Goal: Task Accomplishment & Management: Manage account settings

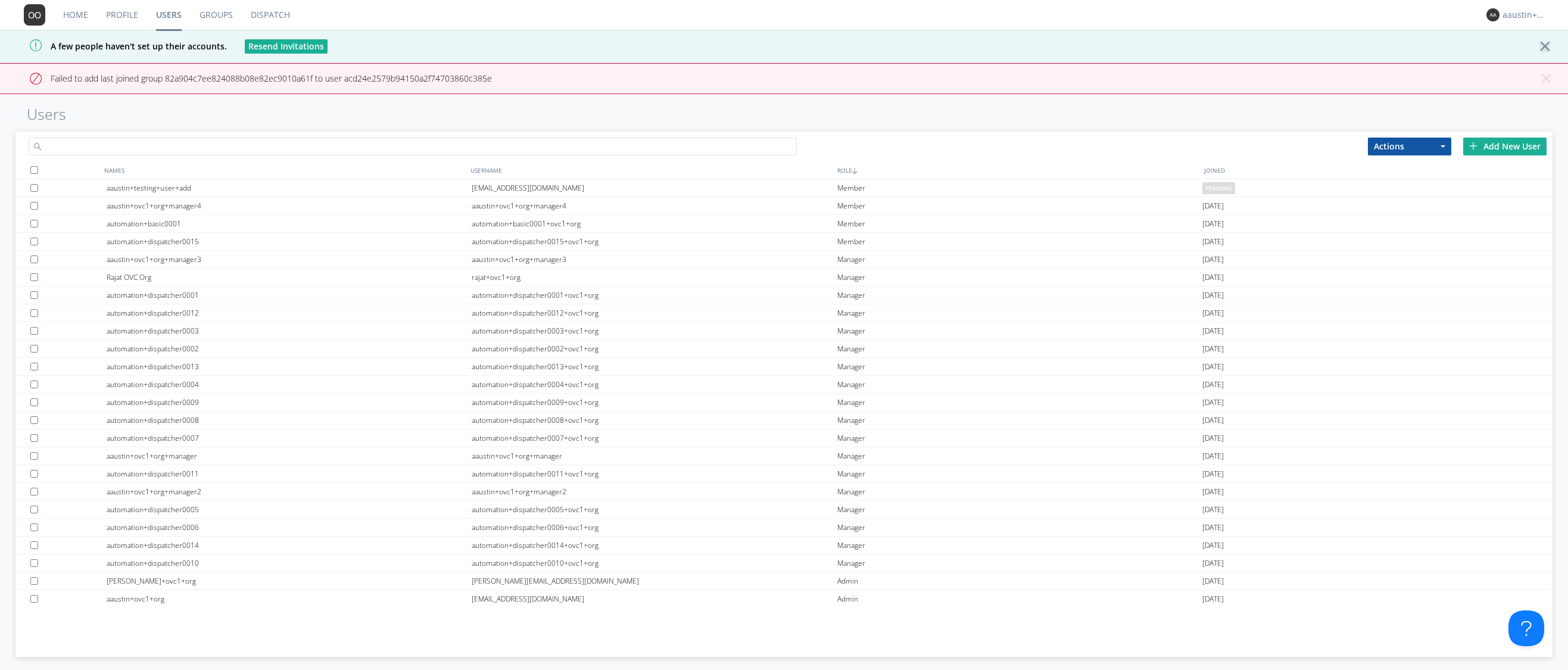
click at [199, 142] on input "text" at bounding box center [412, 147] width 768 height 18
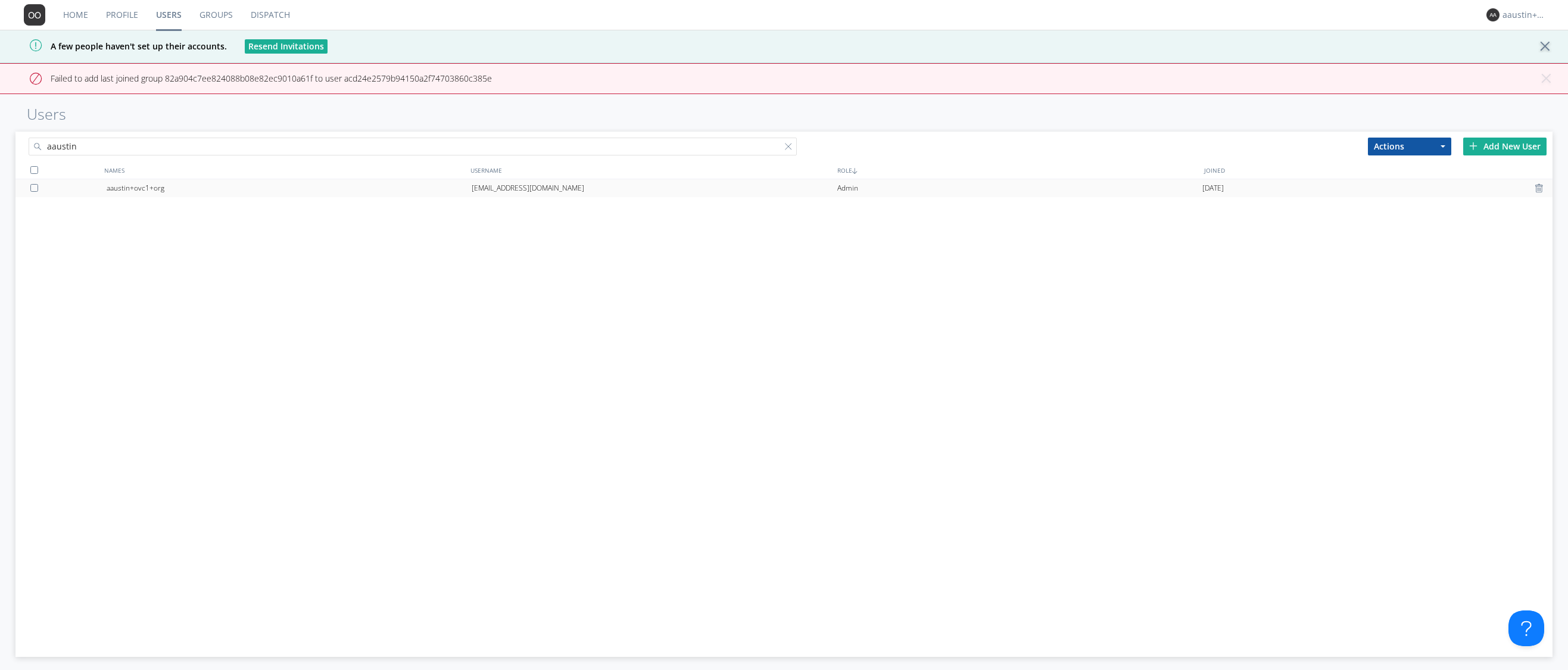
type input "aaustin"
click at [175, 183] on div "aaustin+ovc1+org" at bounding box center [289, 188] width 365 height 18
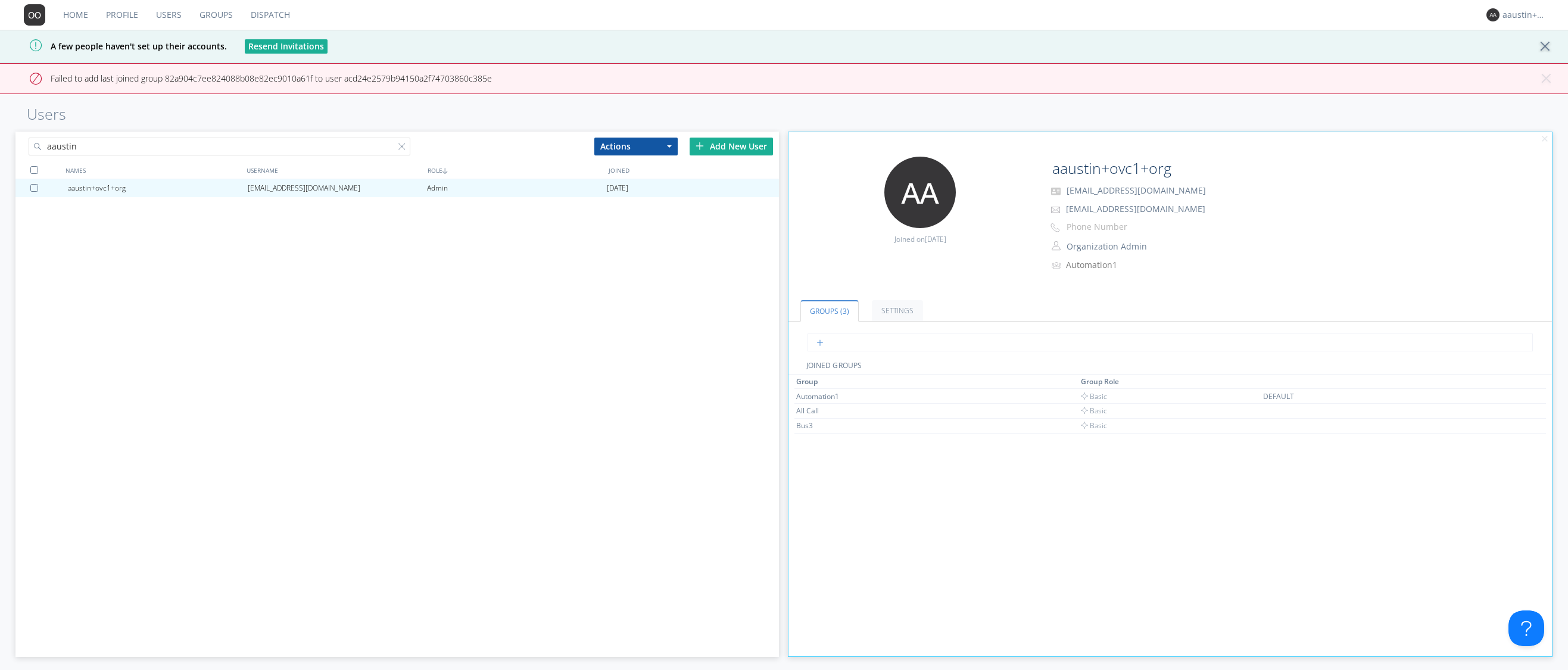
click at [837, 343] on input "text" at bounding box center [1170, 342] width 725 height 18
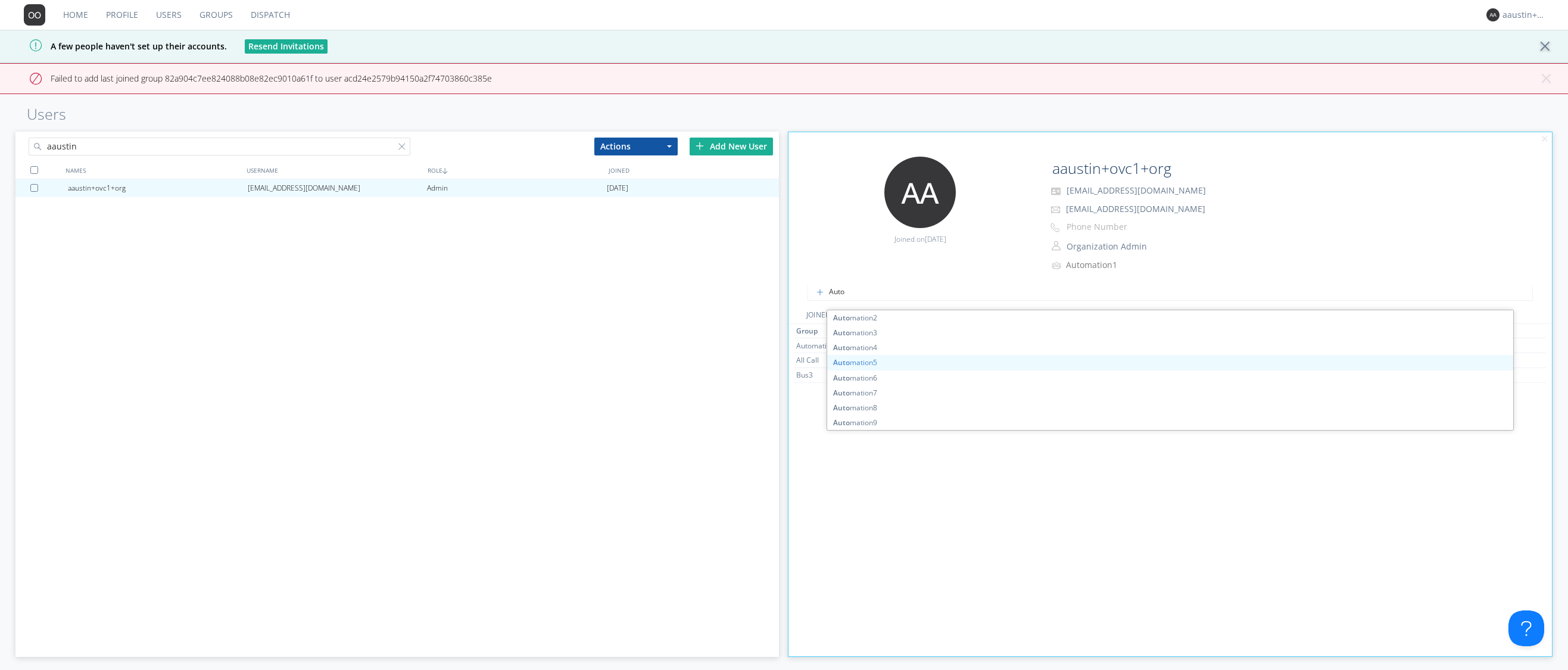
scroll to position [25, 0]
type input "Auto"
click at [809, 418] on div "Group Group Role Automation1 Basic DEFAULT All Call Basic Bus3 Basic" at bounding box center [1170, 584] width 752 height 469
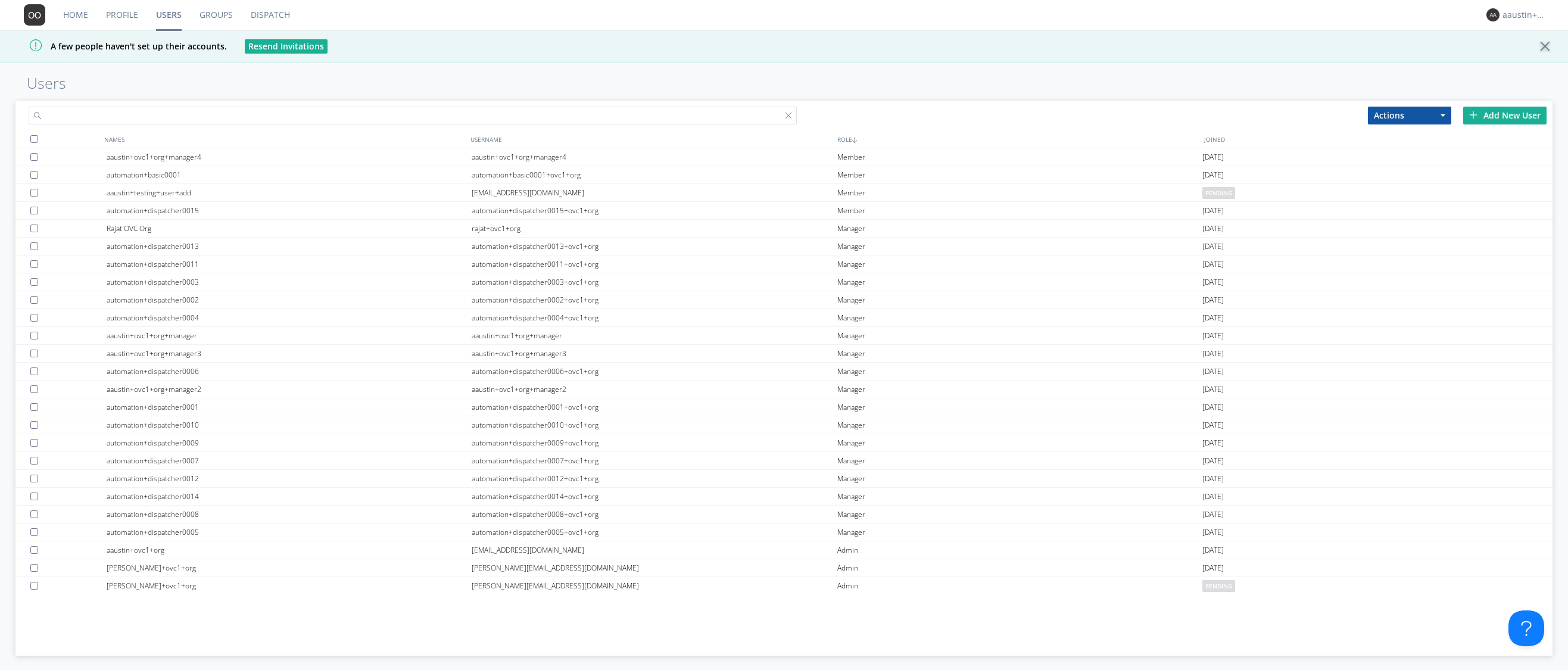
click at [297, 114] on input "text" at bounding box center [412, 115] width 768 height 18
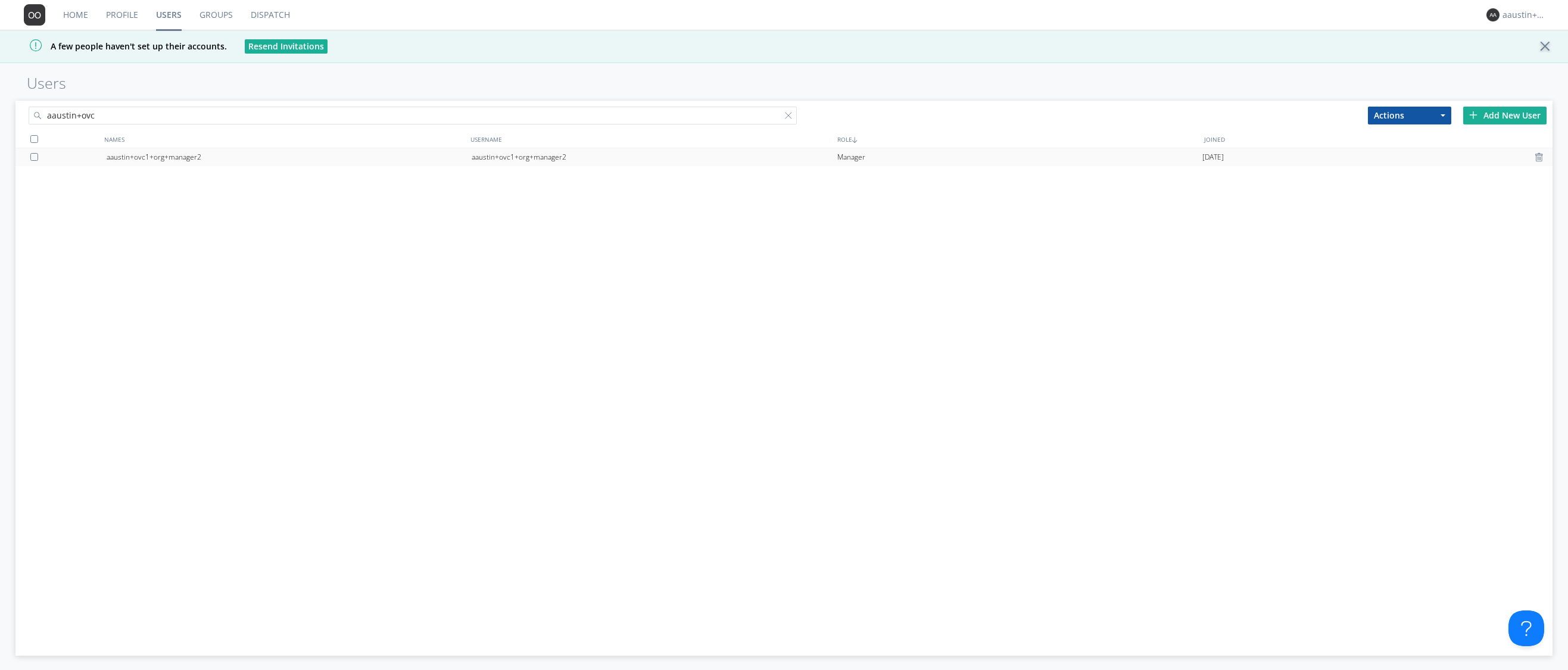
type input "aaustin+ovc"
click at [227, 156] on div "aaustin+ovc1+org+manager2" at bounding box center [289, 157] width 365 height 18
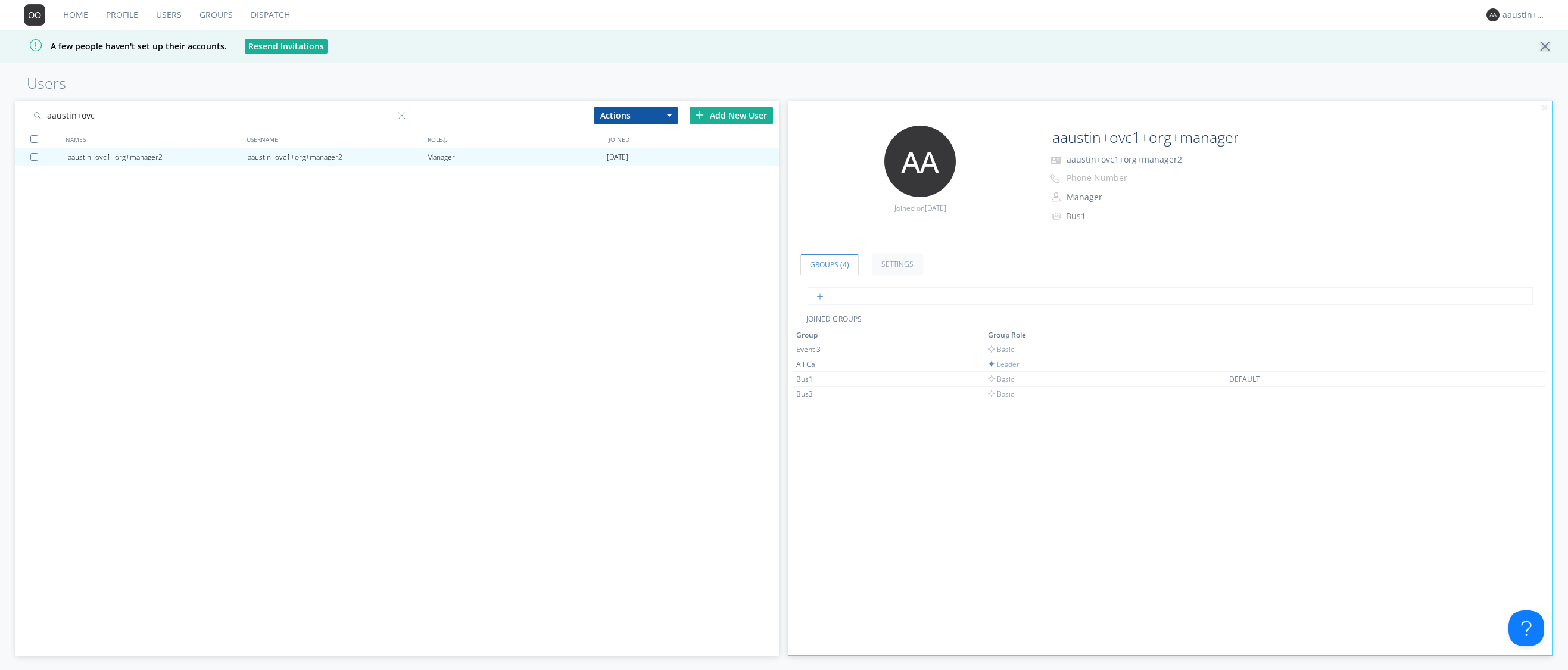
click at [865, 304] on input "text" at bounding box center [1170, 296] width 725 height 18
type input "Au"
click at [848, 299] on input "text" at bounding box center [1170, 296] width 725 height 18
type input "A"
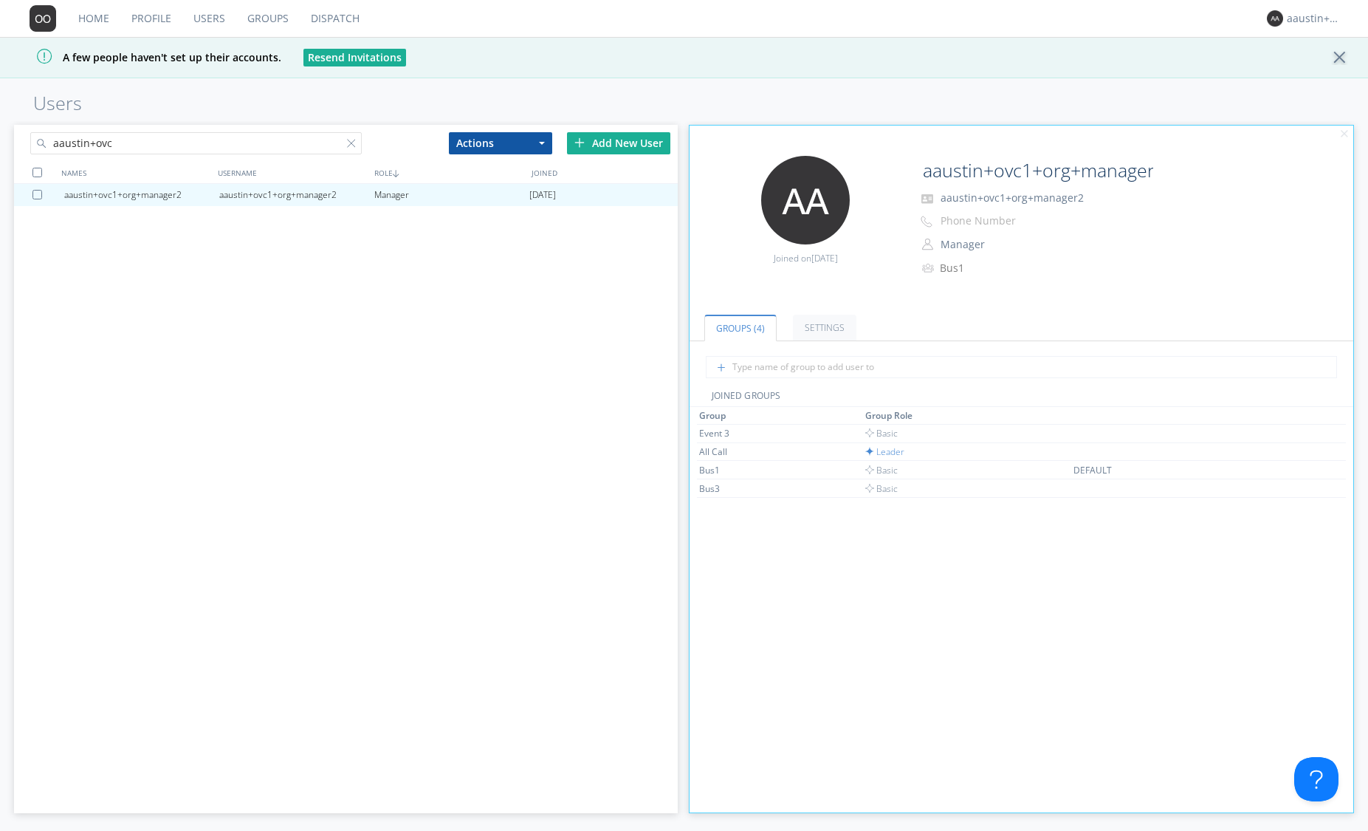
click at [1103, 546] on div "Group Group Role Event 3 Basic All Call Leader Bus1 Basic DEFAULT Bus3 Basic" at bounding box center [1021, 698] width 649 height 582
click at [329, 16] on link "Dispatch" at bounding box center [335, 18] width 71 height 37
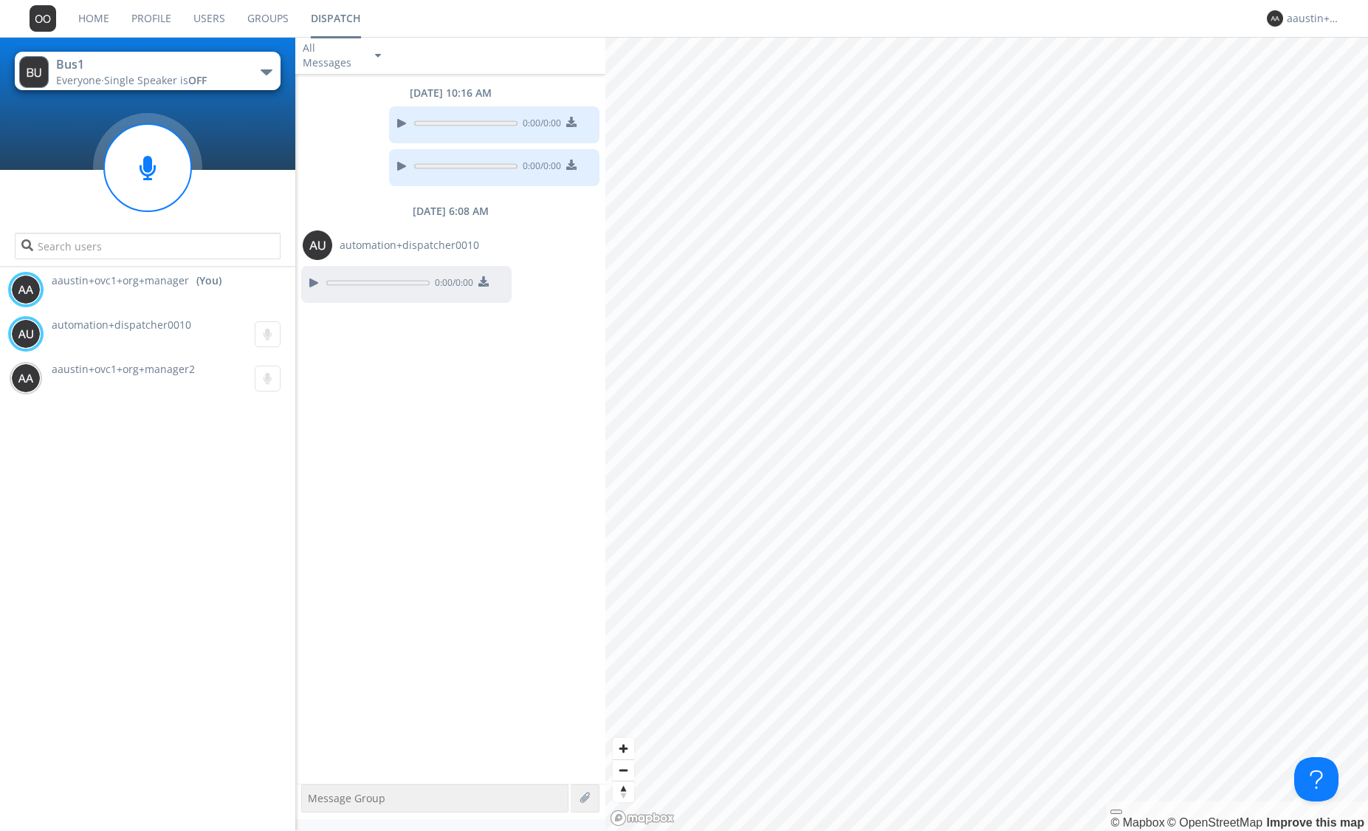
click at [205, 15] on link "Users" at bounding box center [209, 18] width 54 height 37
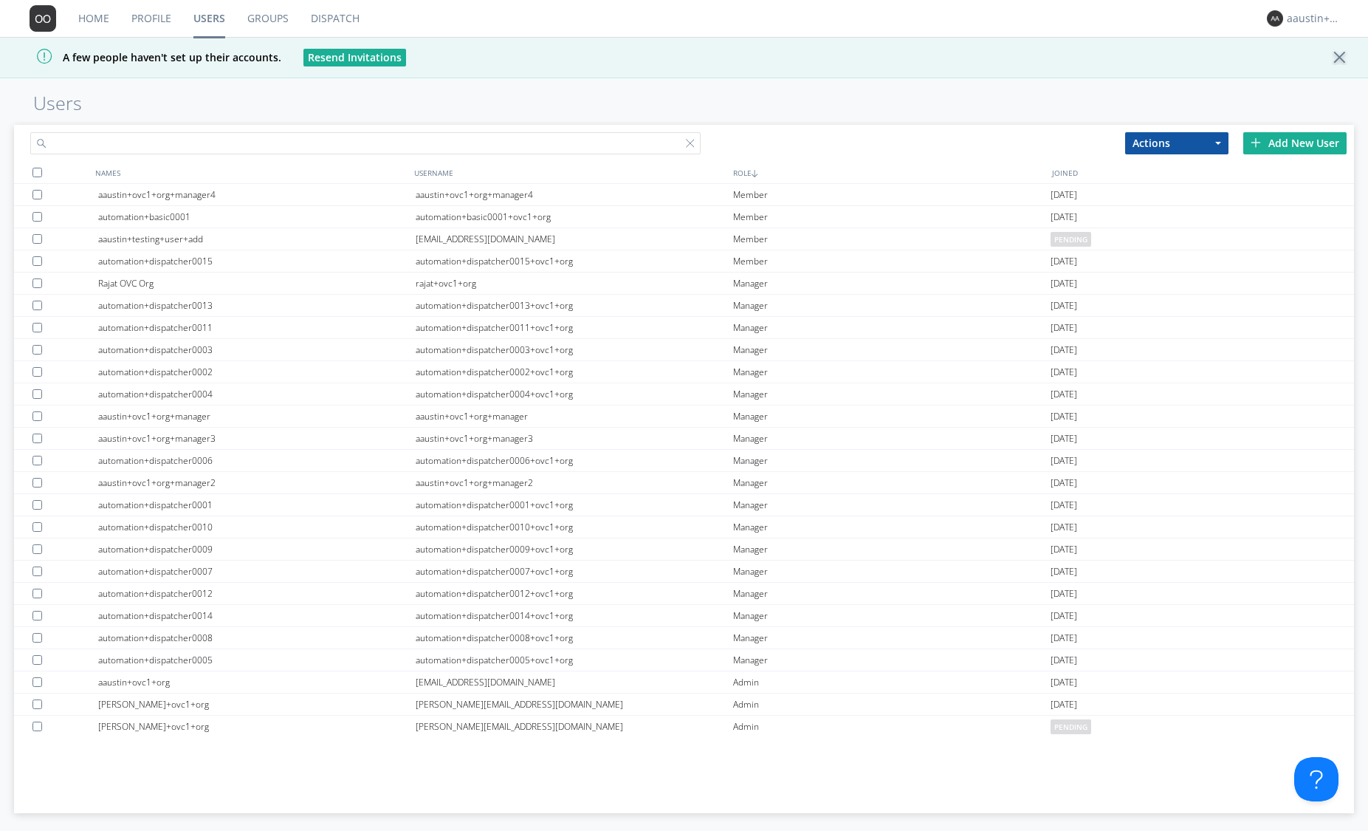
click at [284, 151] on input "text" at bounding box center [365, 143] width 670 height 22
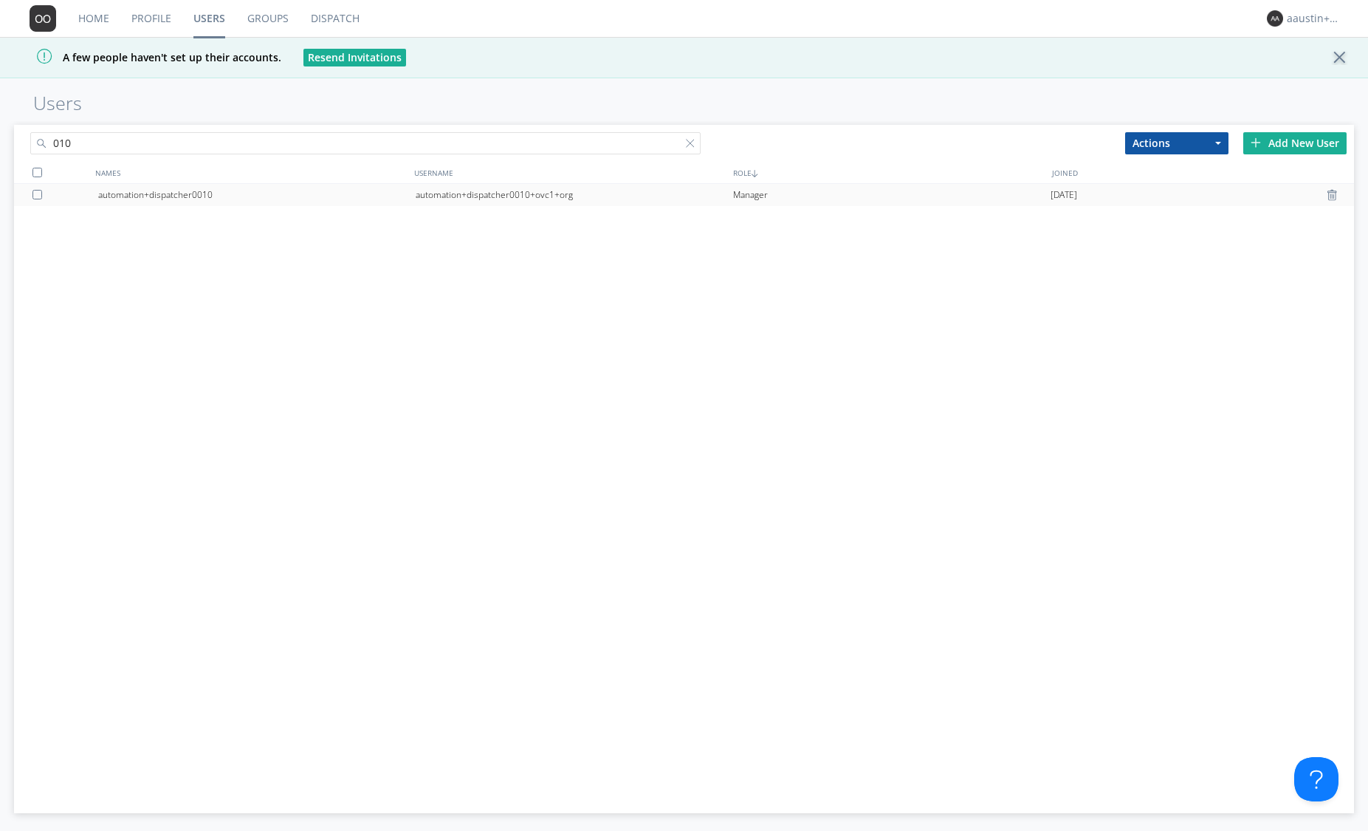
type input "010"
click at [402, 200] on div "automation+dispatcher0010" at bounding box center [256, 195] width 317 height 22
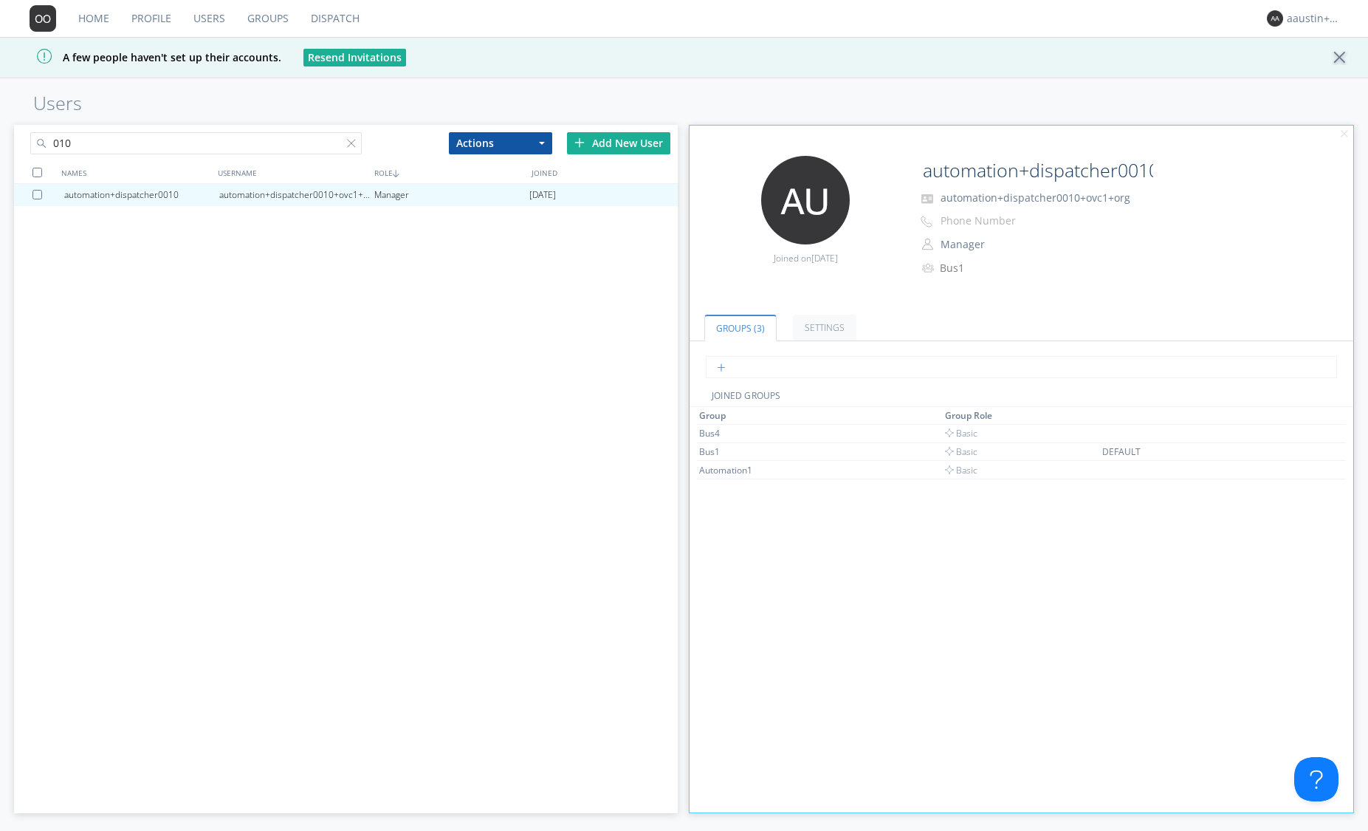
click at [738, 368] on input "text" at bounding box center [1021, 367] width 631 height 22
type input "Bus3"
click at [791, 521] on div "Group Group Role Bus4 Basic Bus1 Basic DEFAULT Automation1 Basic" at bounding box center [1021, 698] width 649 height 582
click at [346, 19] on link "Dispatch" at bounding box center [335, 18] width 71 height 37
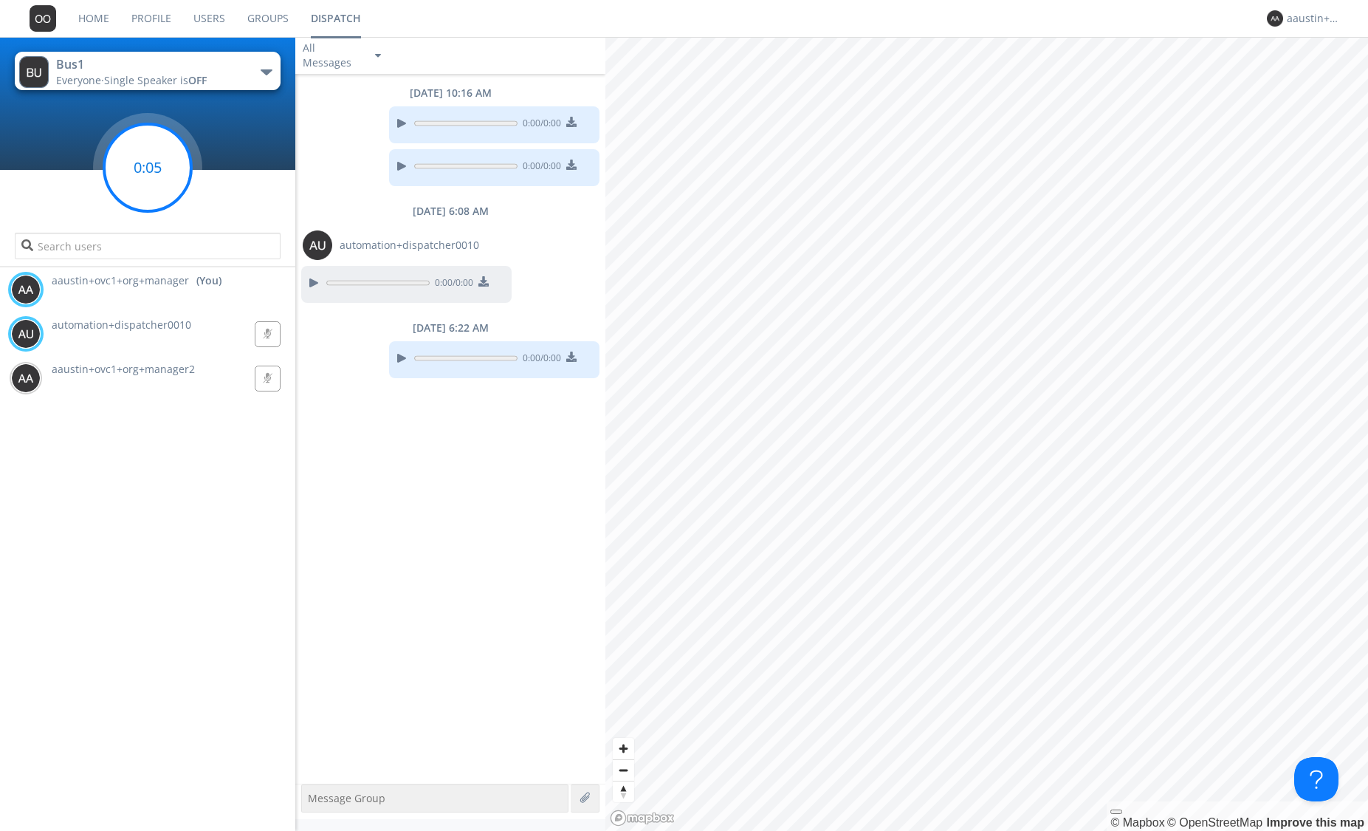
click at [157, 163] on circle at bounding box center [147, 167] width 87 height 87
click at [157, 165] on circle at bounding box center [147, 167] width 87 height 87
click at [157, 163] on circle at bounding box center [147, 167] width 87 height 87
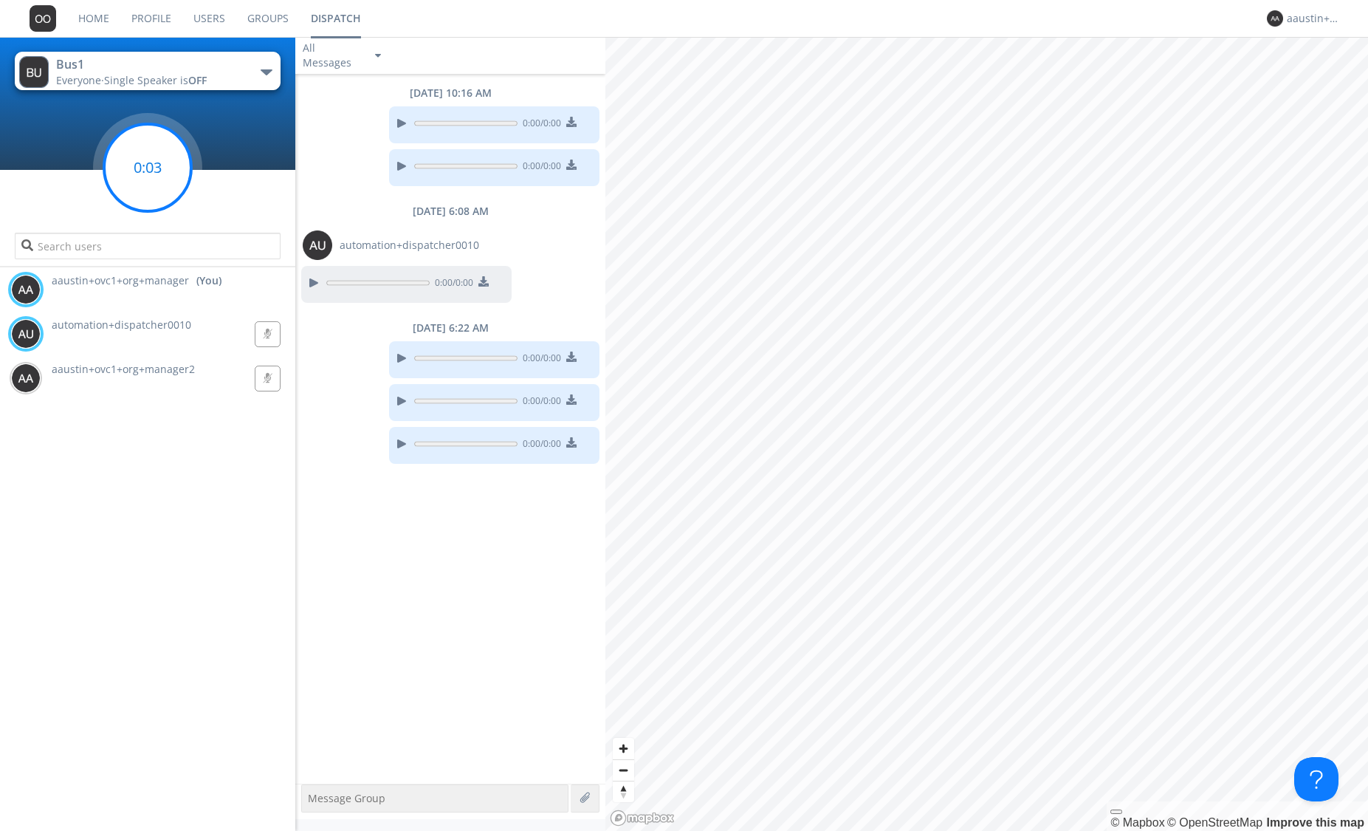
click at [157, 163] on circle at bounding box center [147, 167] width 87 height 87
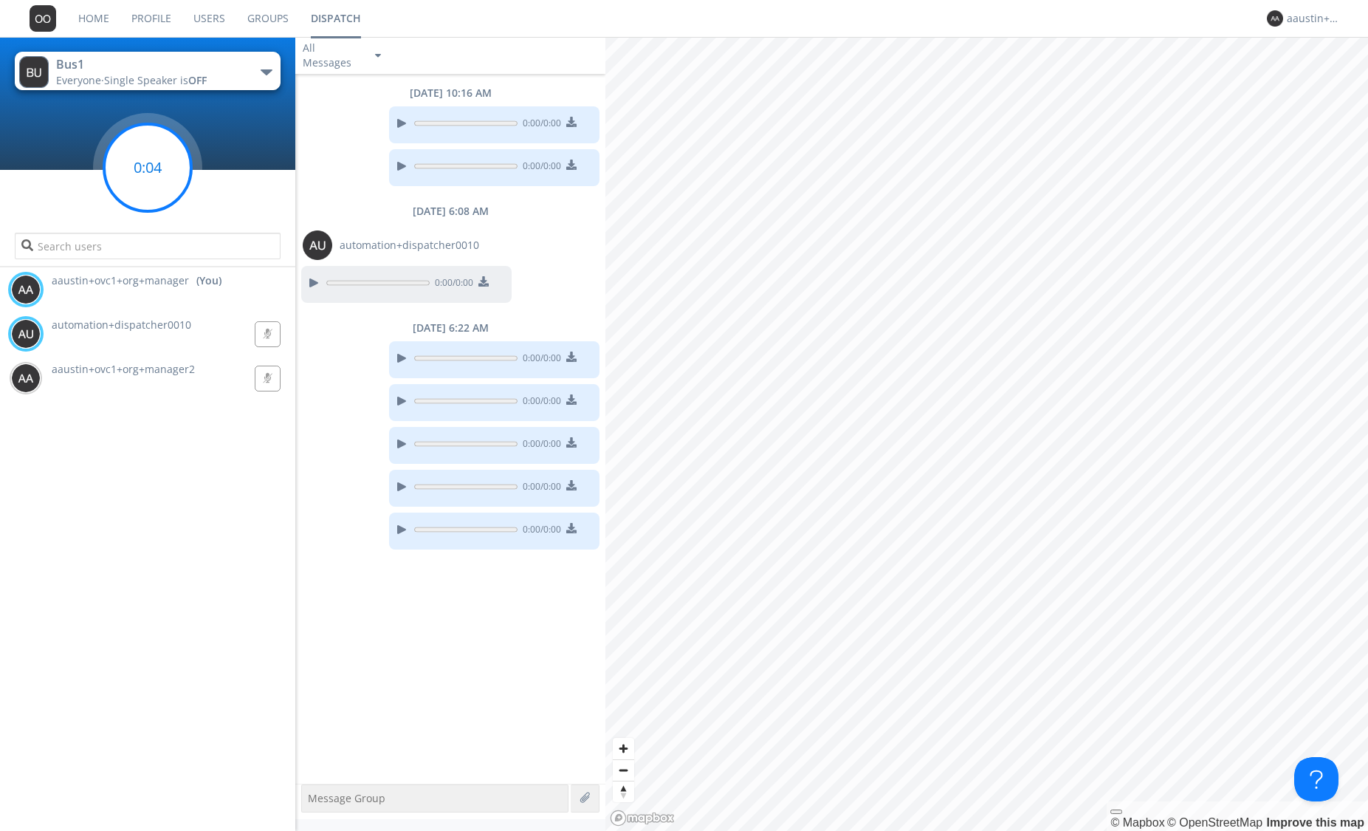
click at [157, 162] on circle at bounding box center [147, 167] width 87 height 87
click at [157, 160] on circle at bounding box center [147, 167] width 87 height 87
click at [157, 159] on circle at bounding box center [147, 167] width 87 height 87
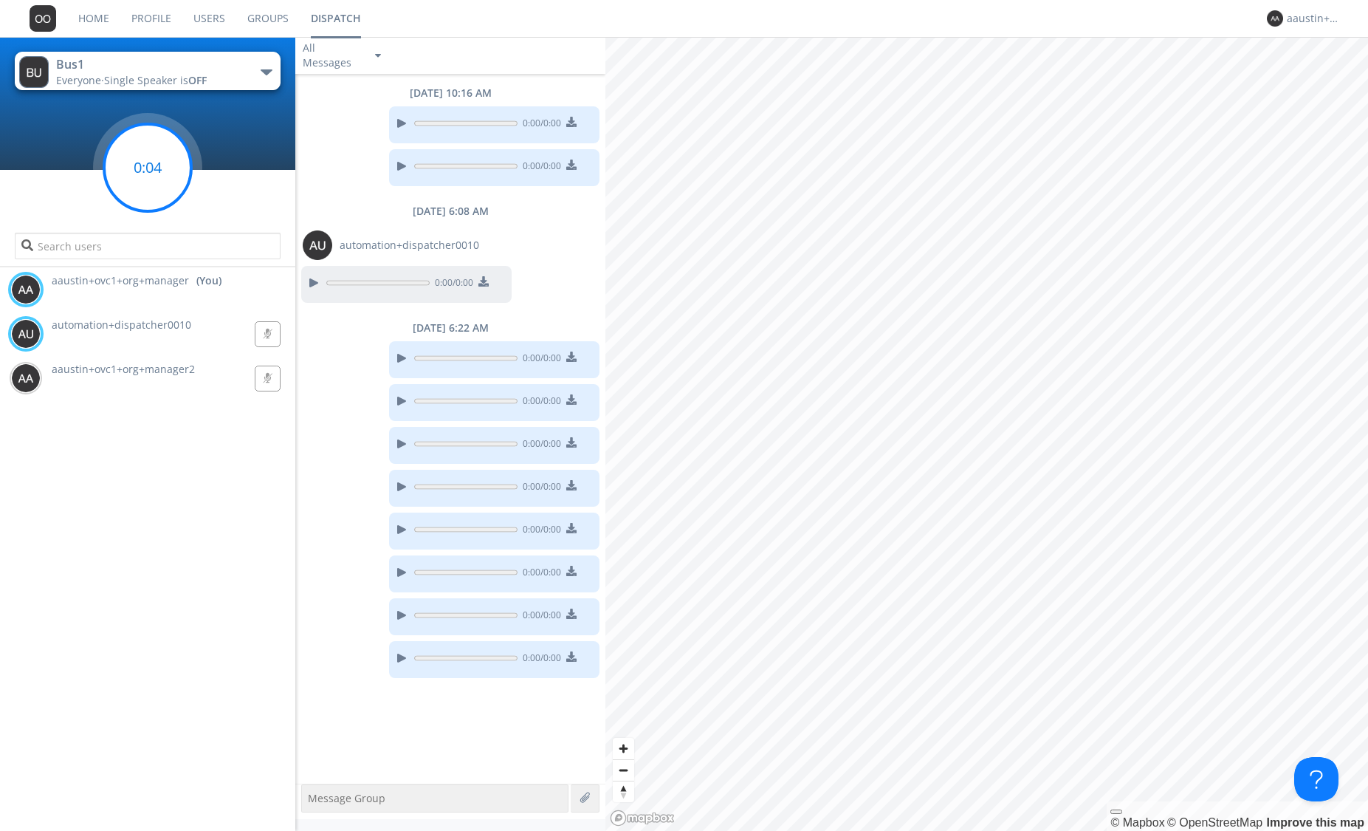
click at [157, 159] on circle at bounding box center [147, 167] width 87 height 87
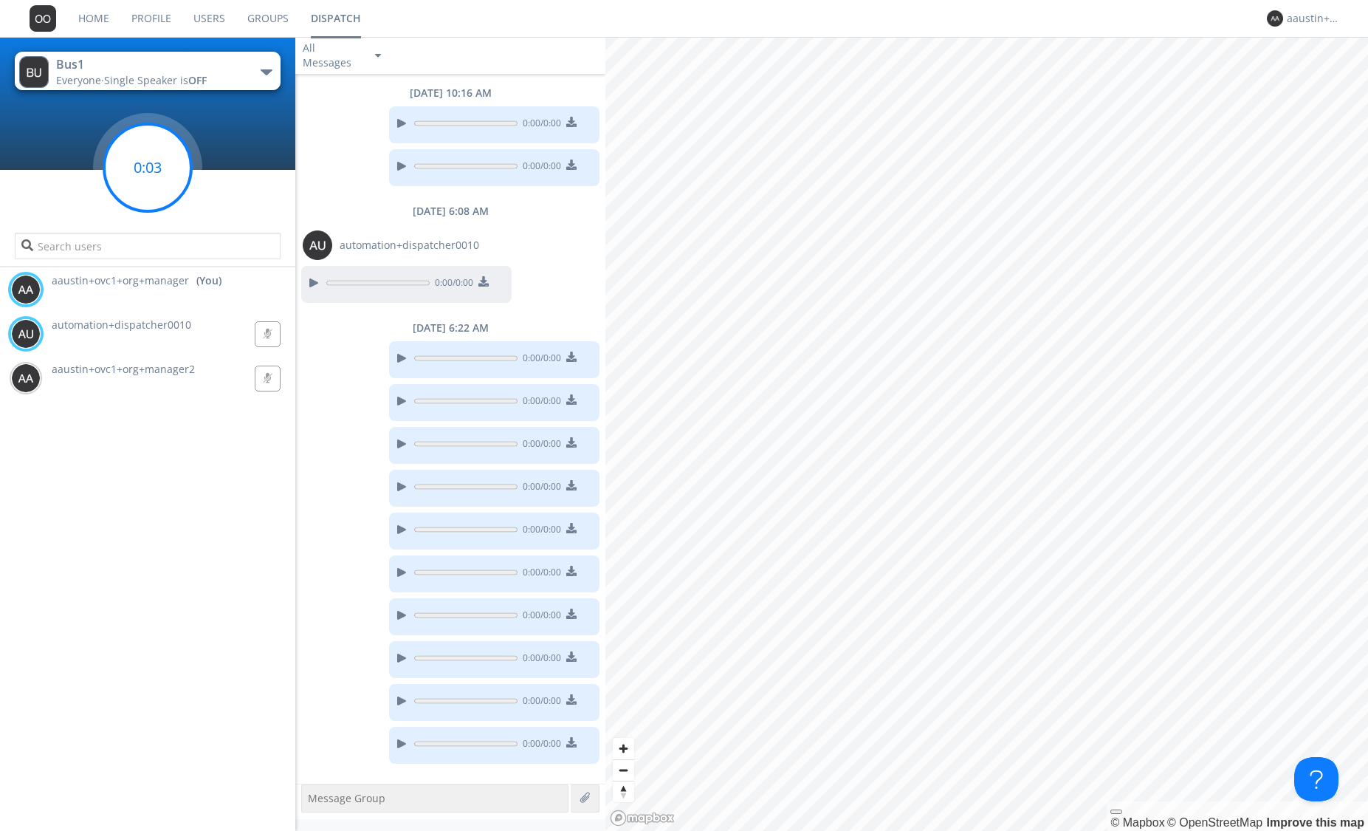
click at [157, 158] on circle at bounding box center [147, 167] width 87 height 87
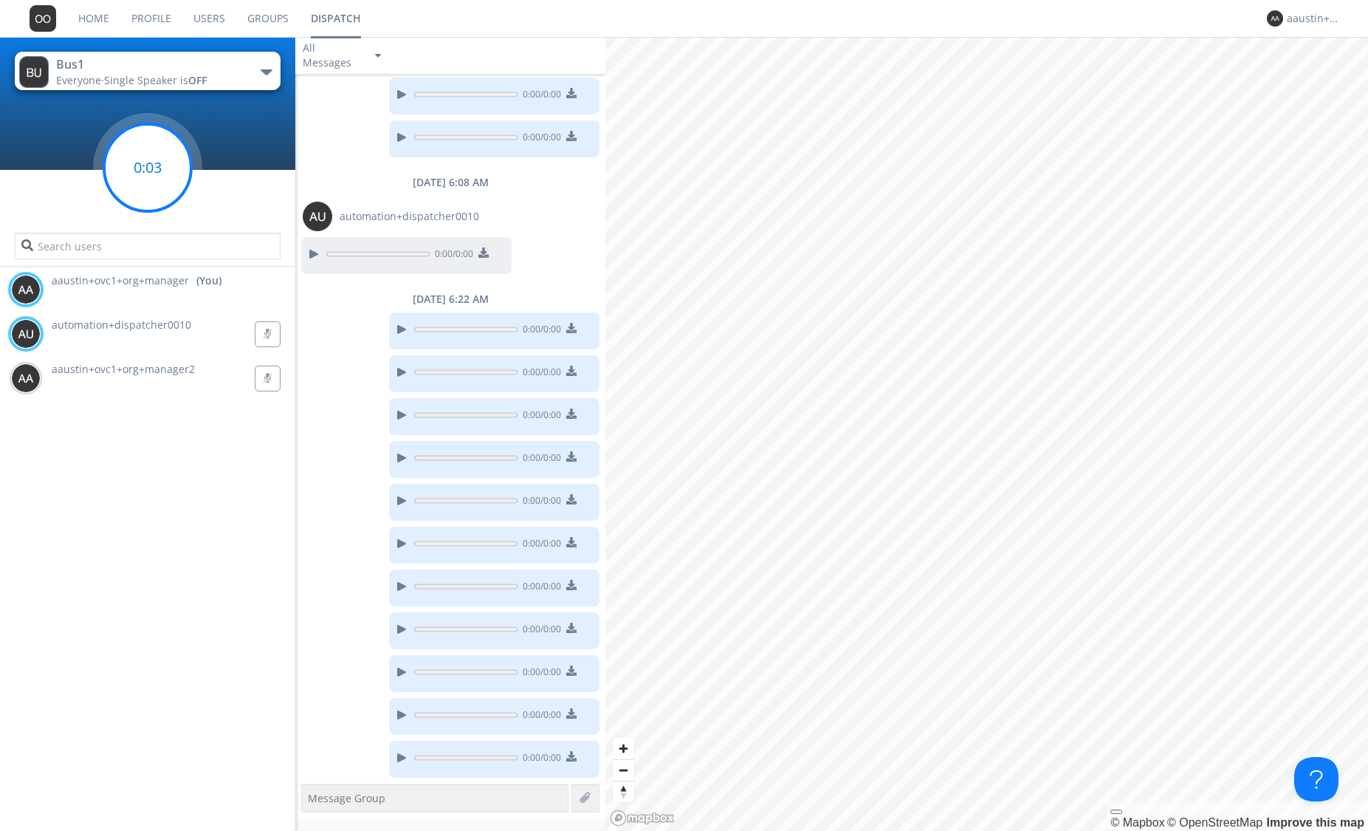
click at [157, 157] on circle at bounding box center [147, 167] width 87 height 87
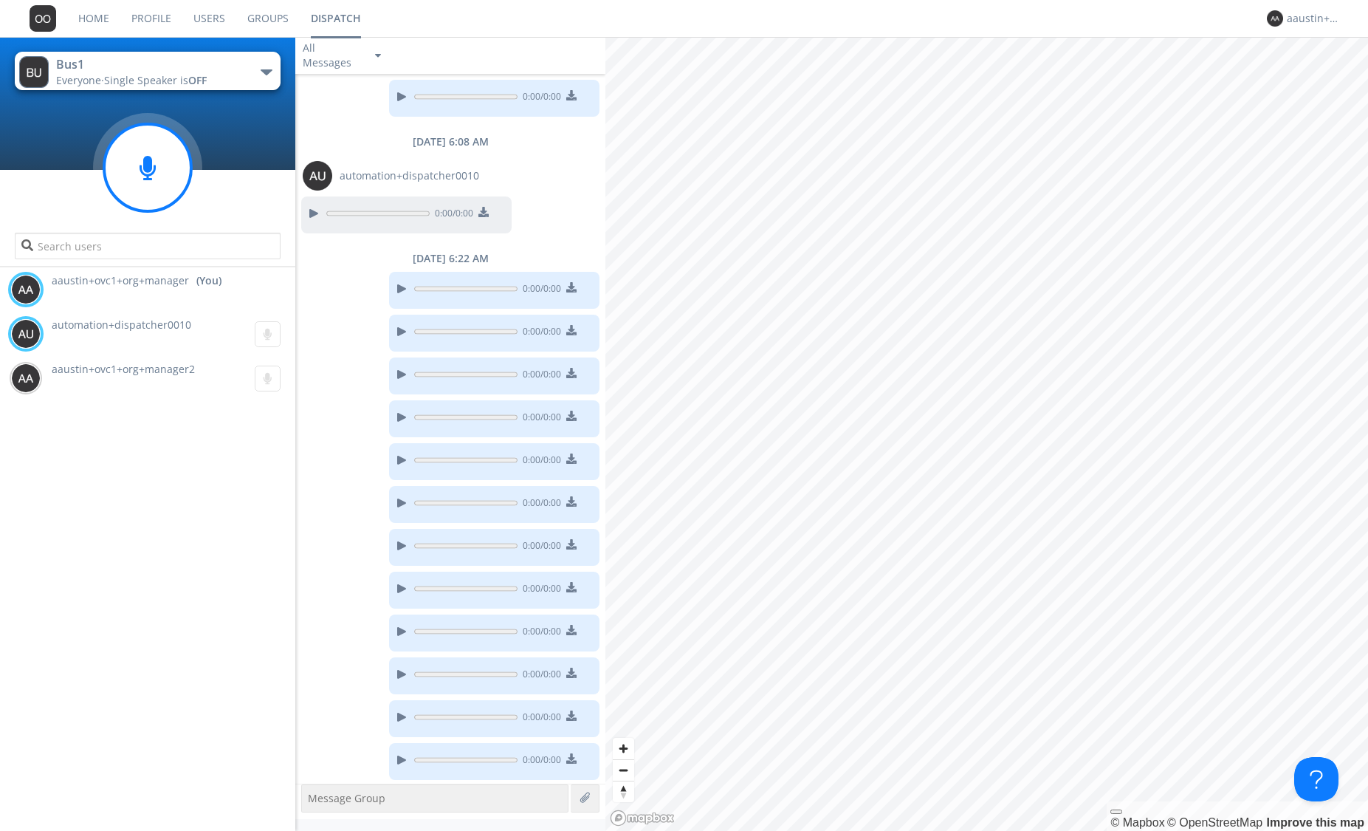
scroll to position [72, 0]
click at [153, 161] on circle at bounding box center [147, 167] width 87 height 87
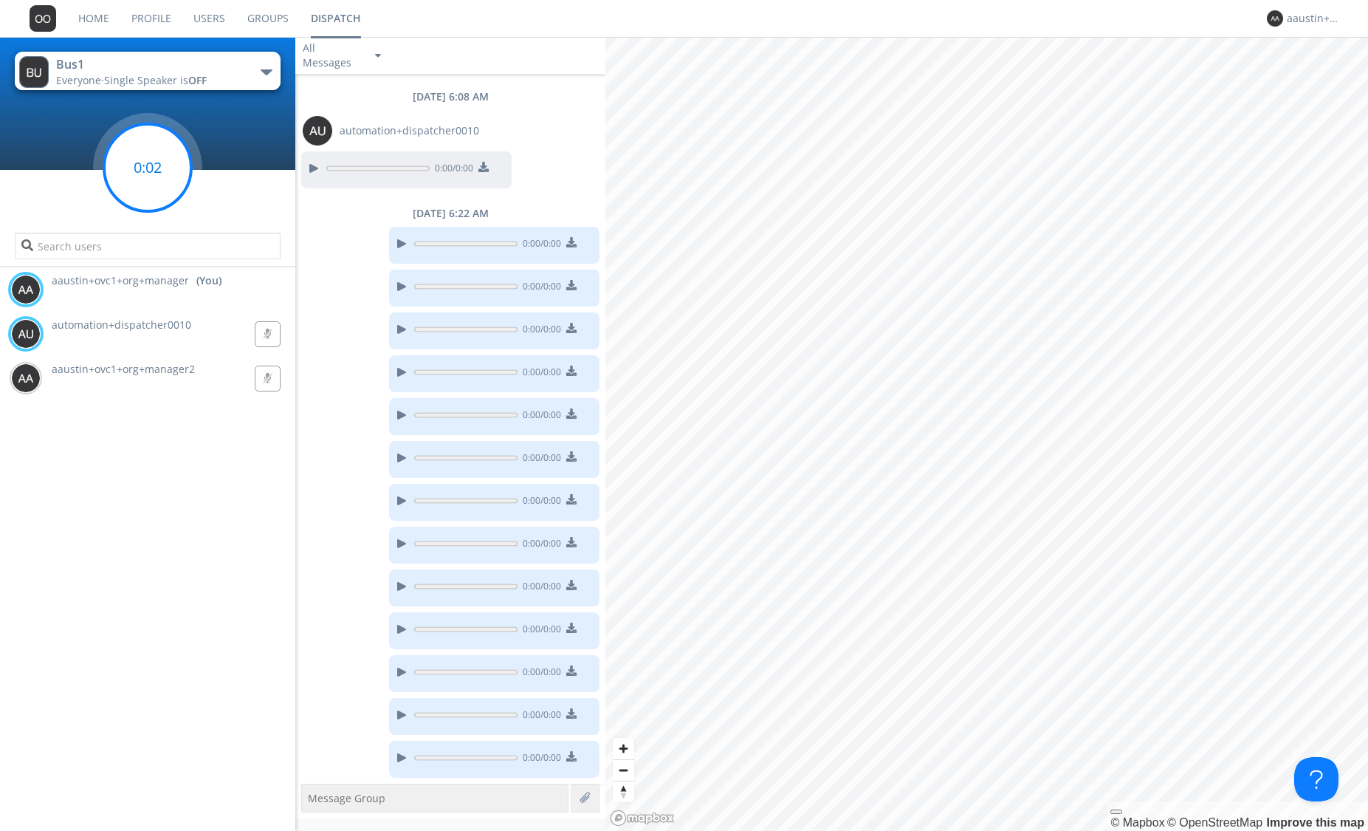
click at [151, 147] on circle at bounding box center [147, 167] width 87 height 87
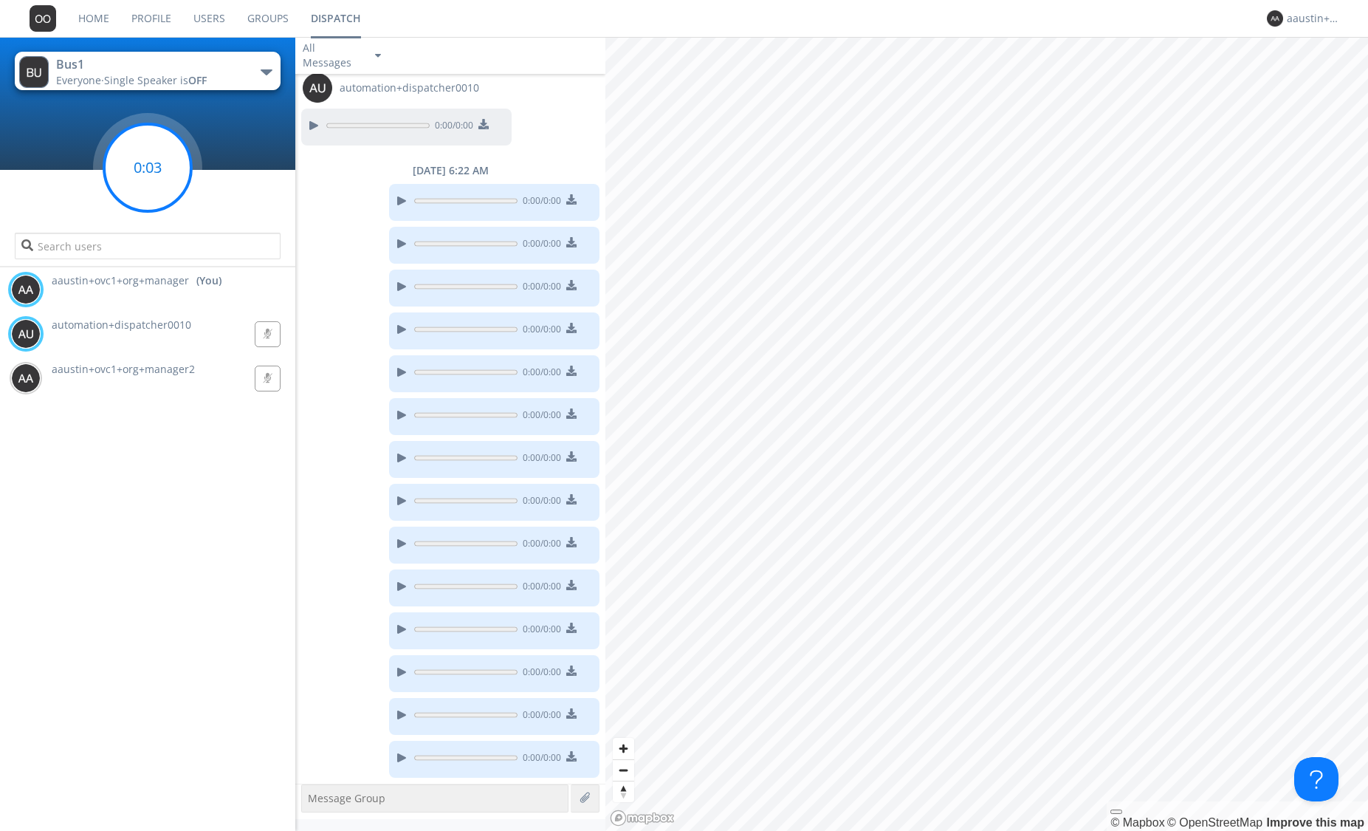
click at [151, 147] on circle at bounding box center [147, 167] width 87 height 87
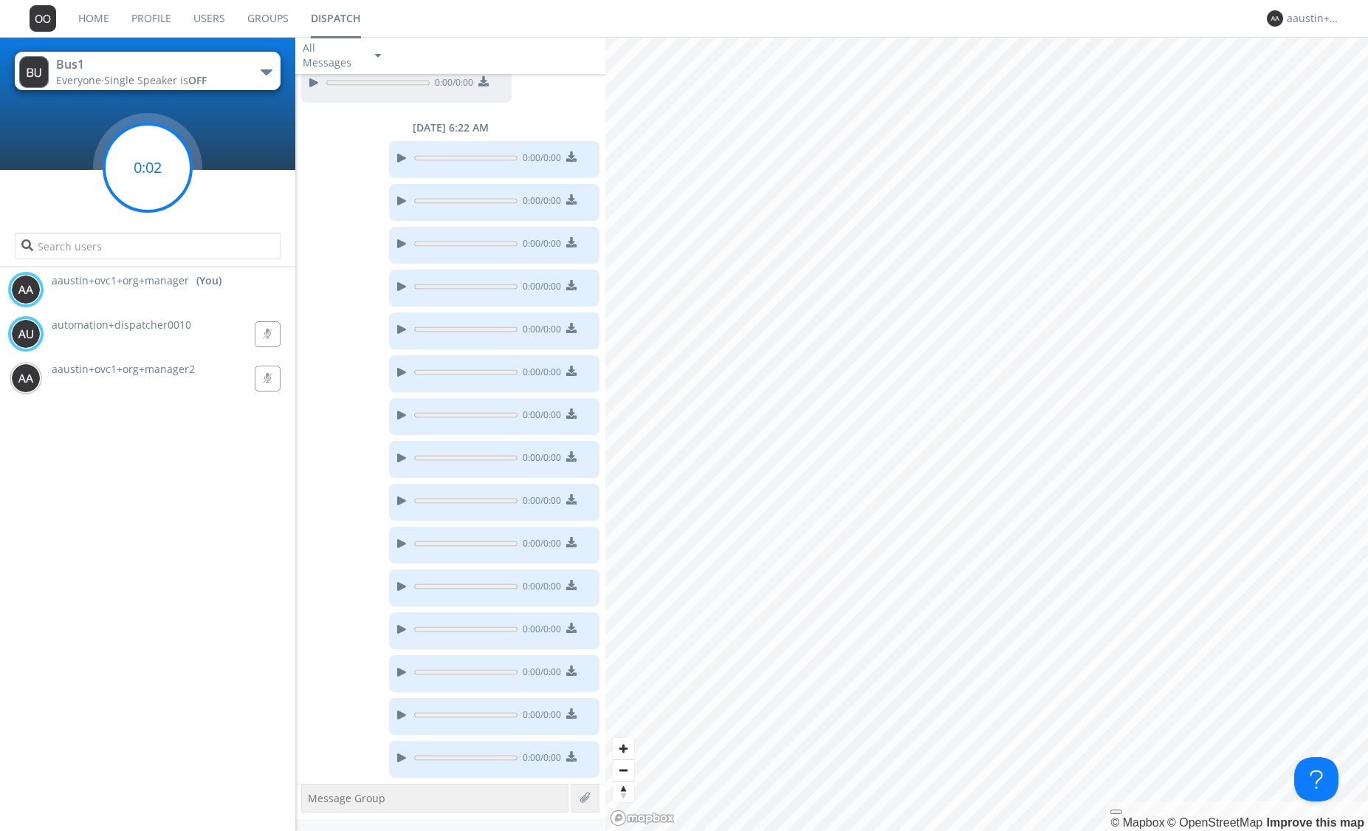
click at [151, 147] on circle at bounding box center [147, 167] width 87 height 87
click at [151, 146] on circle at bounding box center [147, 167] width 87 height 87
click at [151, 145] on circle at bounding box center [147, 167] width 87 height 87
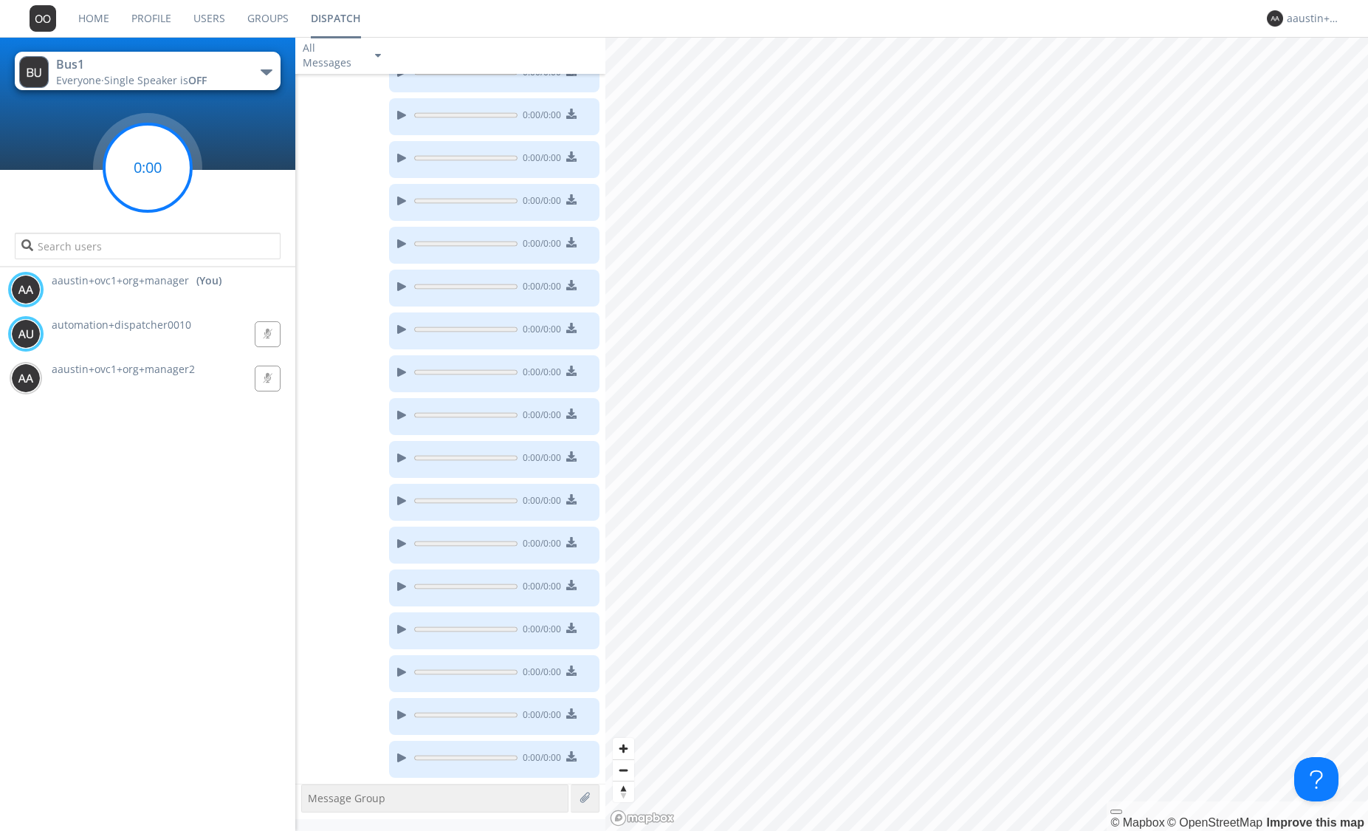
scroll to position [373, 0]
click at [151, 145] on circle at bounding box center [147, 167] width 87 height 87
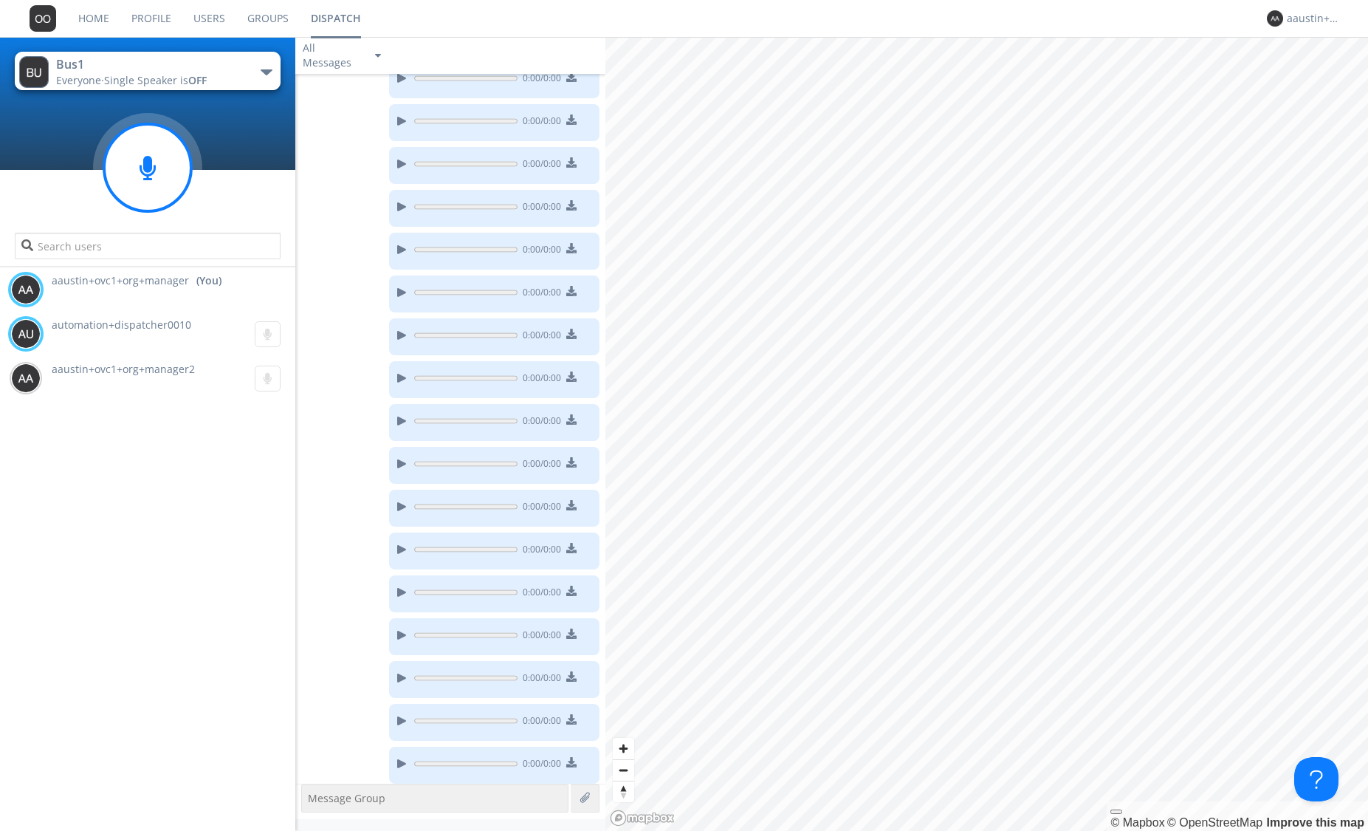
scroll to position [416, 0]
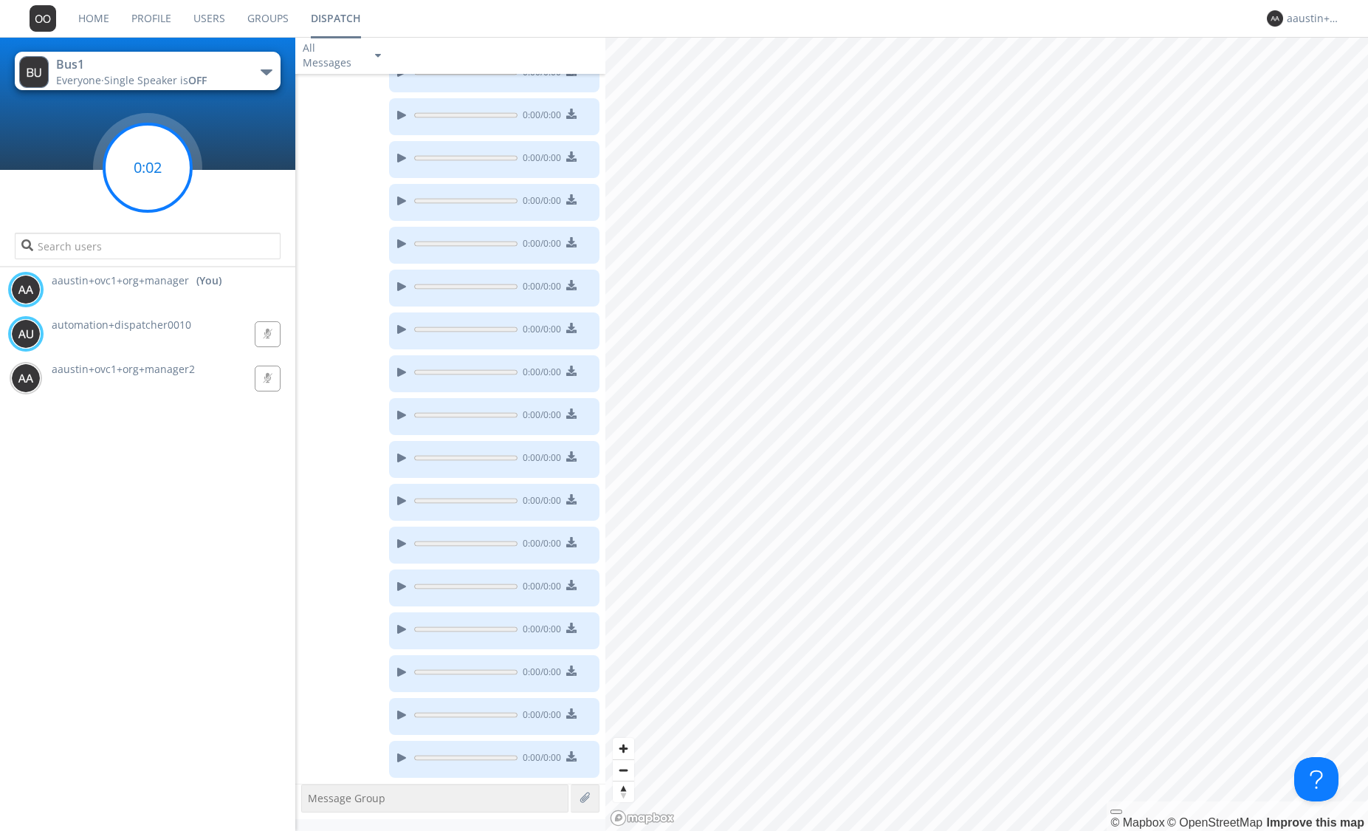
click at [151, 145] on circle at bounding box center [147, 167] width 87 height 87
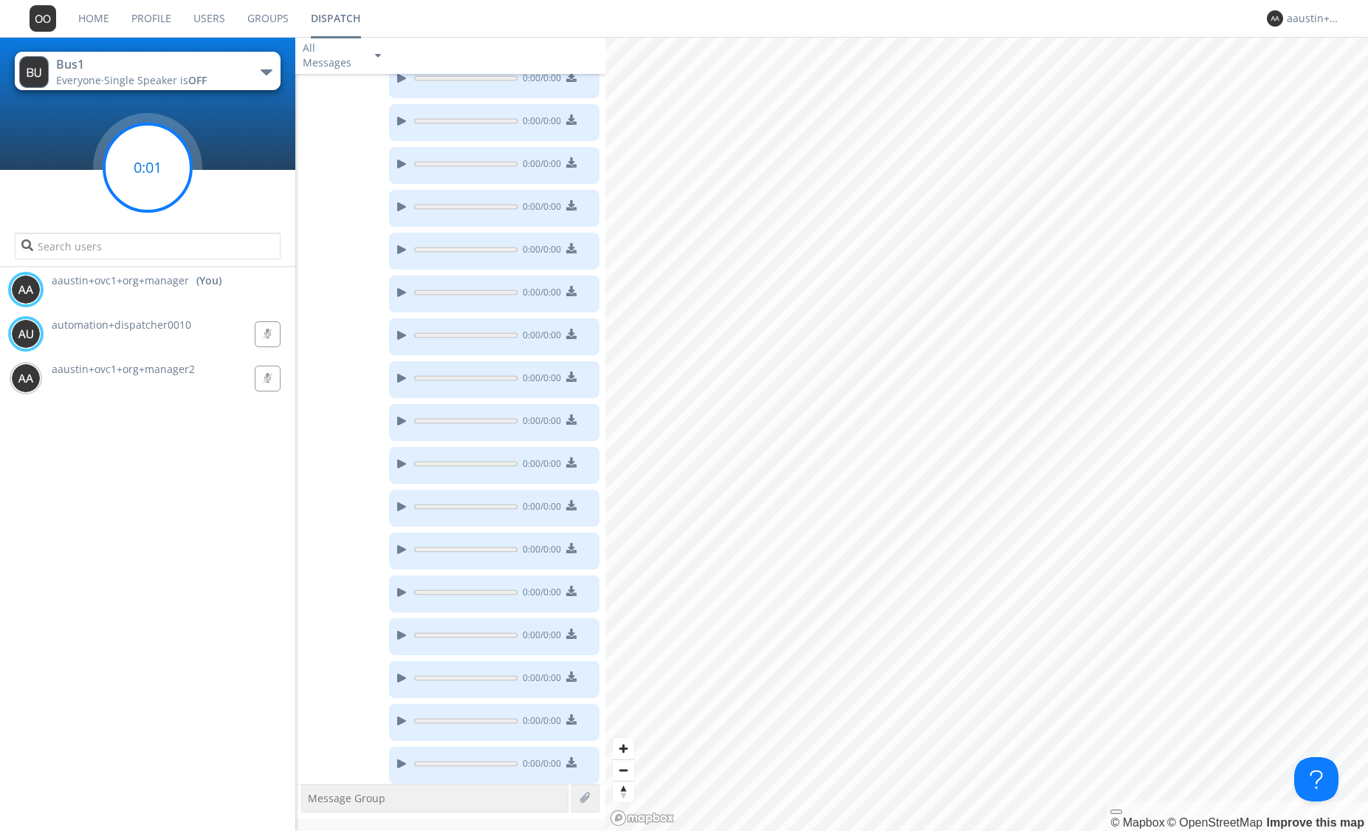
scroll to position [459, 0]
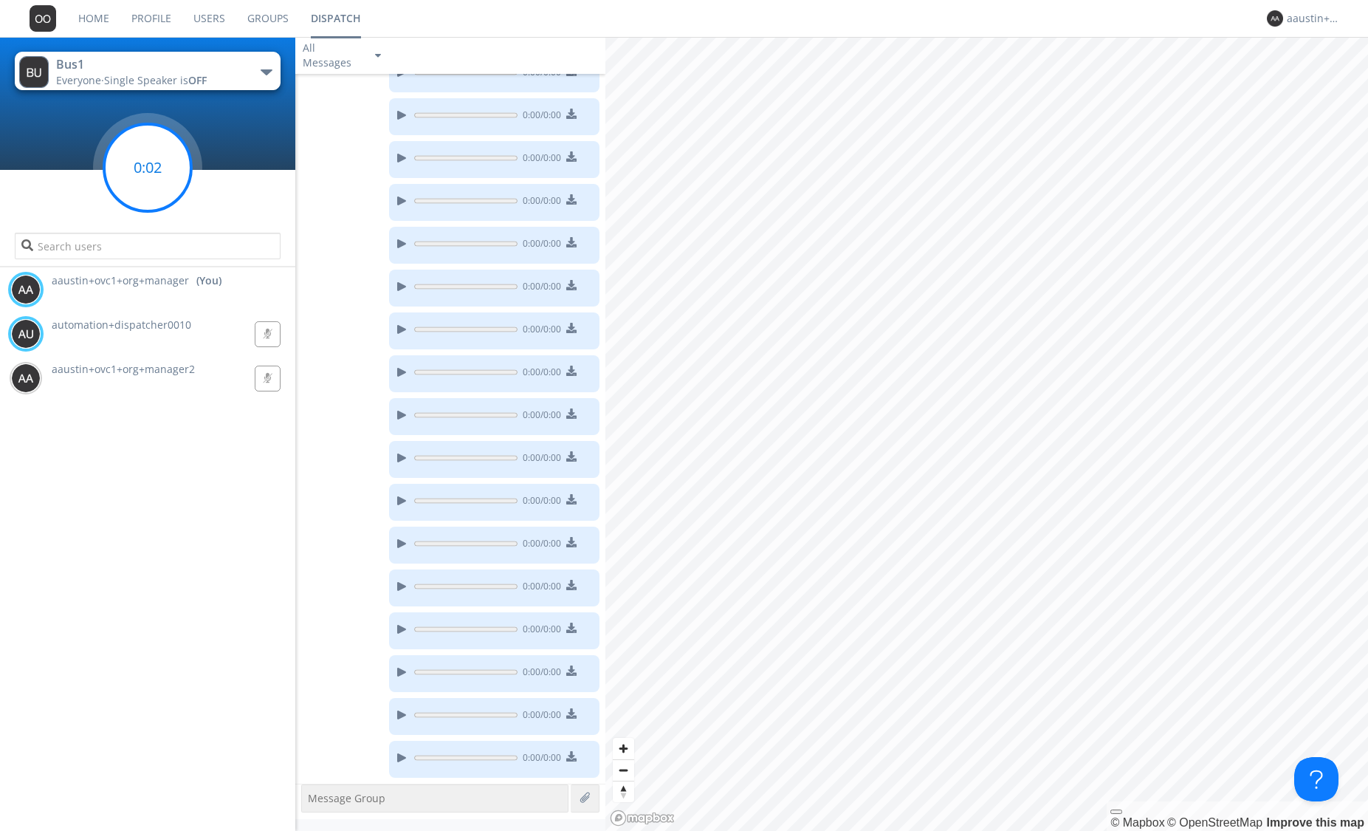
click at [151, 146] on circle at bounding box center [147, 167] width 87 height 87
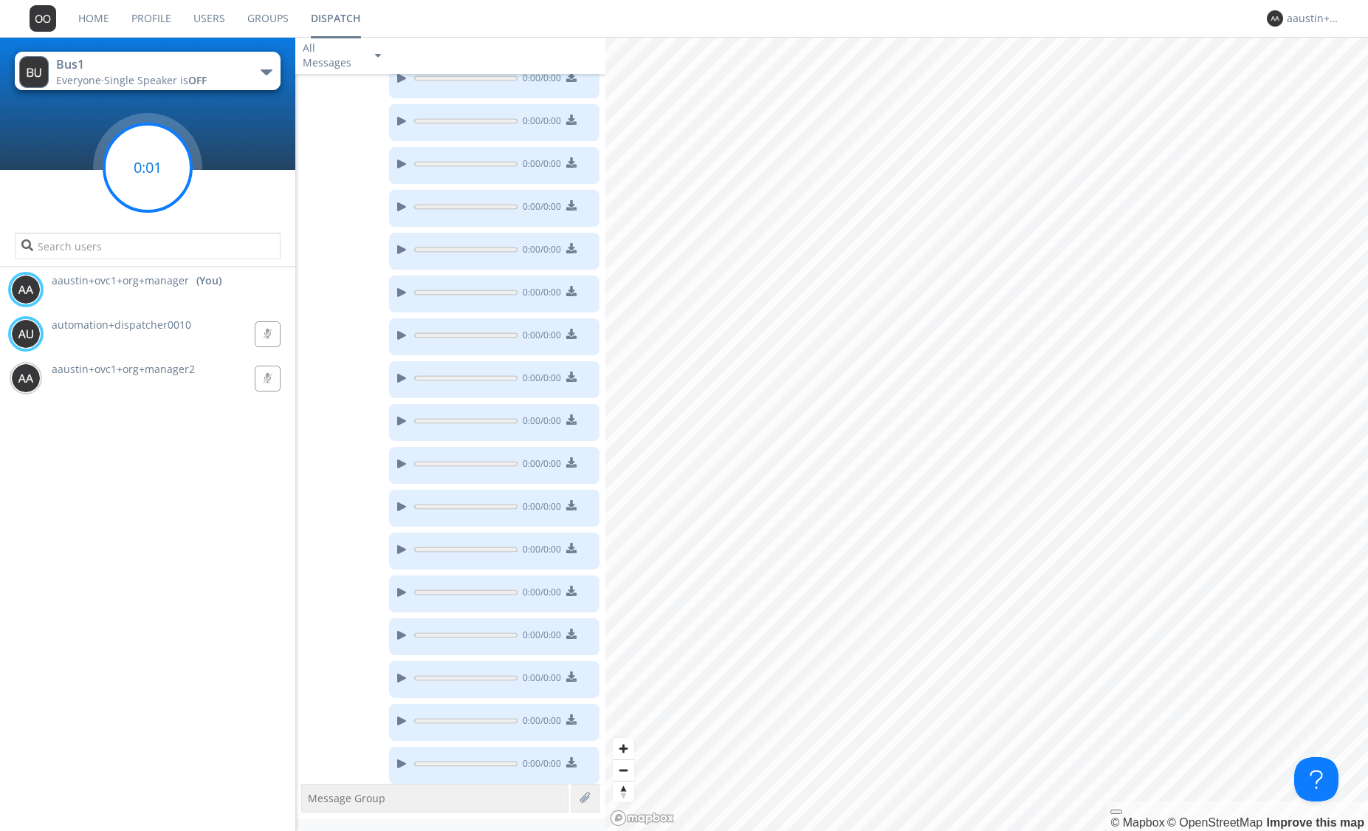
scroll to position [501, 0]
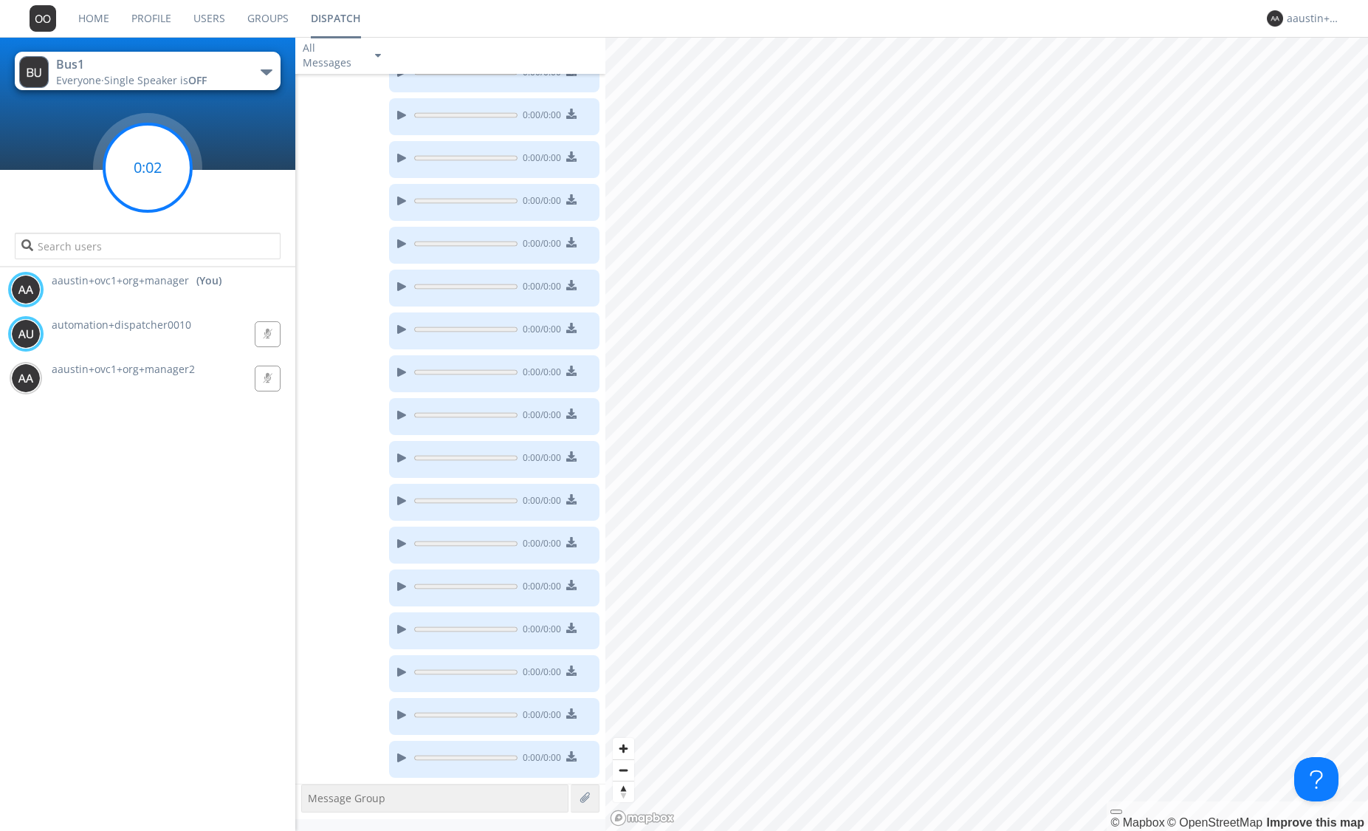
click at [151, 148] on circle at bounding box center [147, 167] width 87 height 87
click at [151, 149] on circle at bounding box center [147, 167] width 87 height 87
click at [151, 151] on circle at bounding box center [147, 167] width 87 height 87
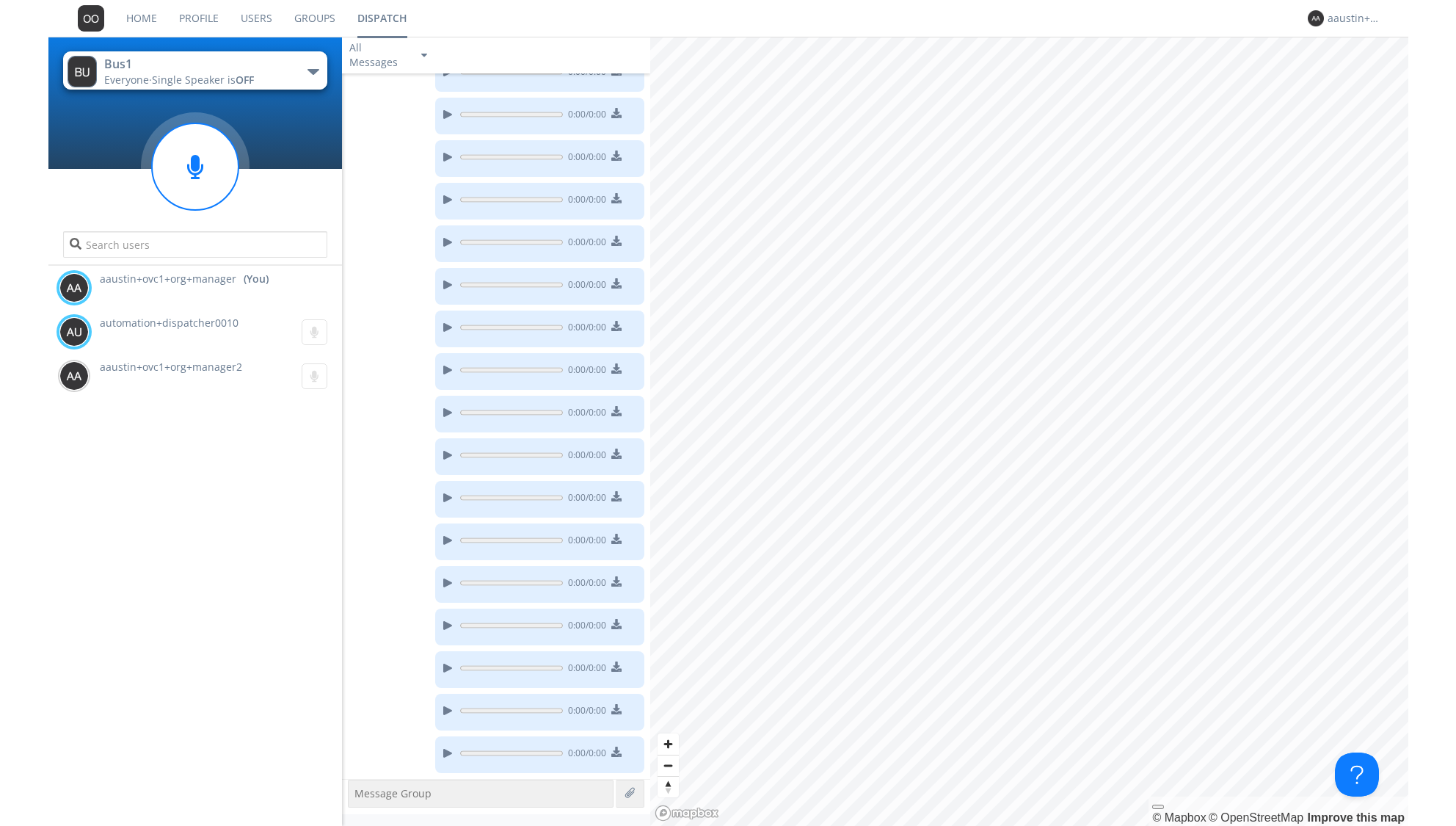
scroll to position [626, 0]
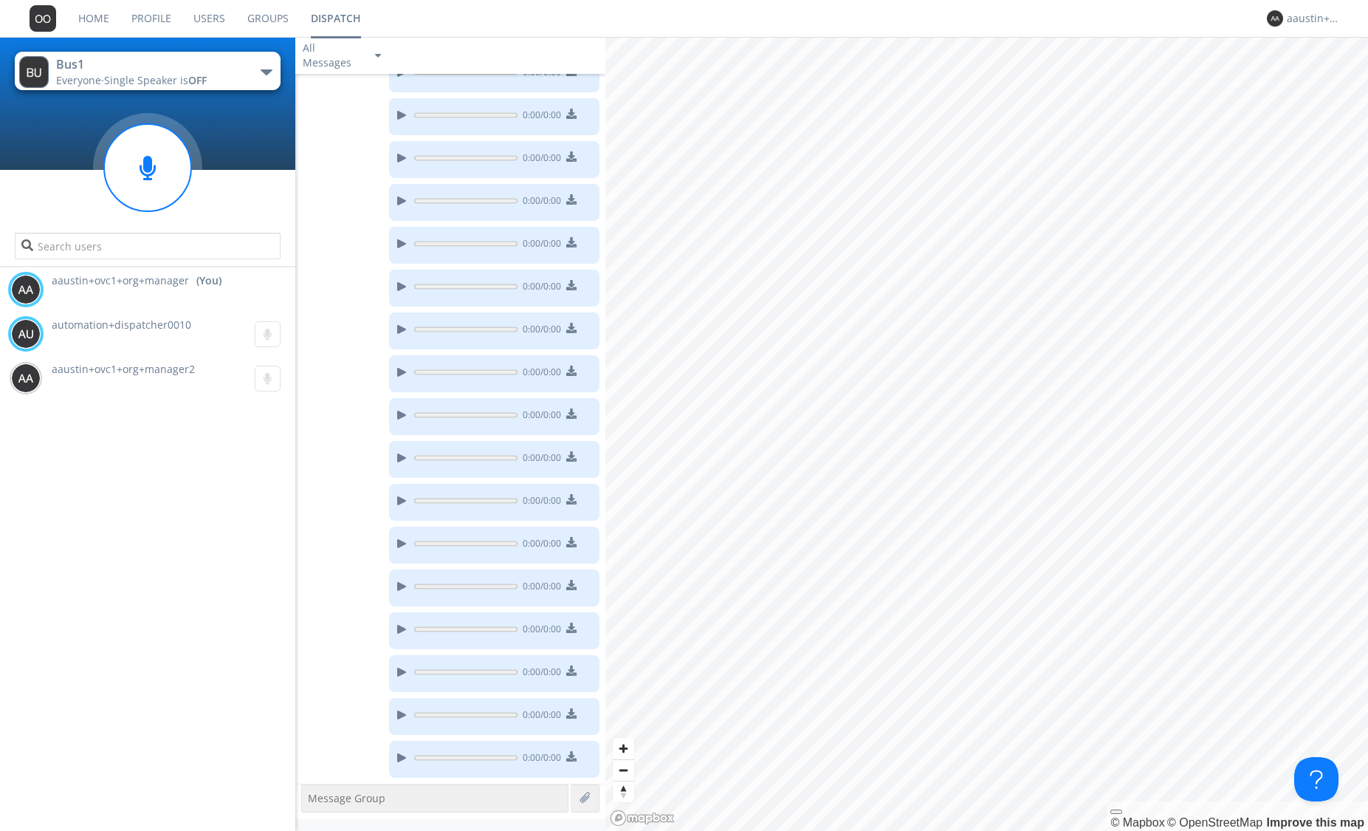
click at [214, 19] on link "Users" at bounding box center [209, 18] width 54 height 37
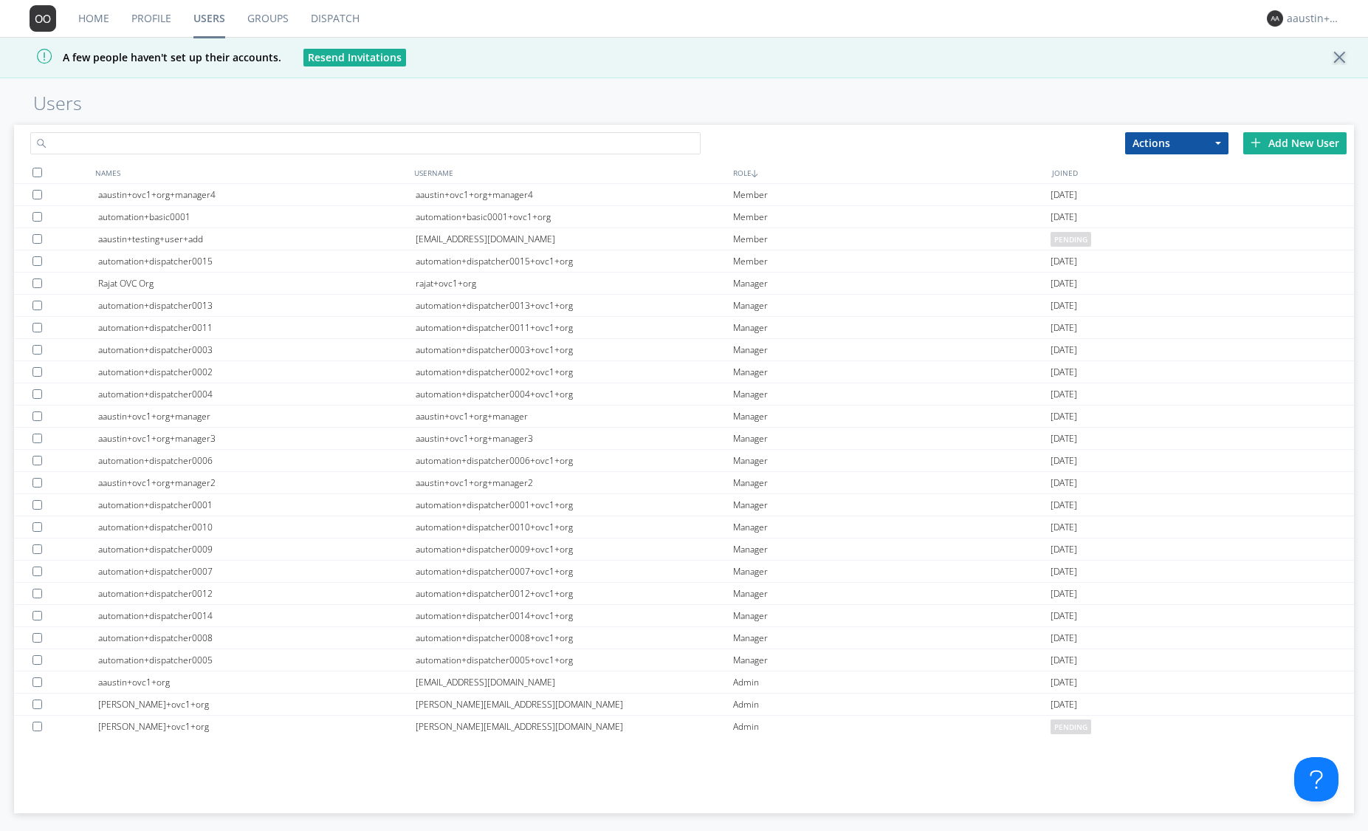
click at [261, 148] on input "text" at bounding box center [365, 143] width 670 height 22
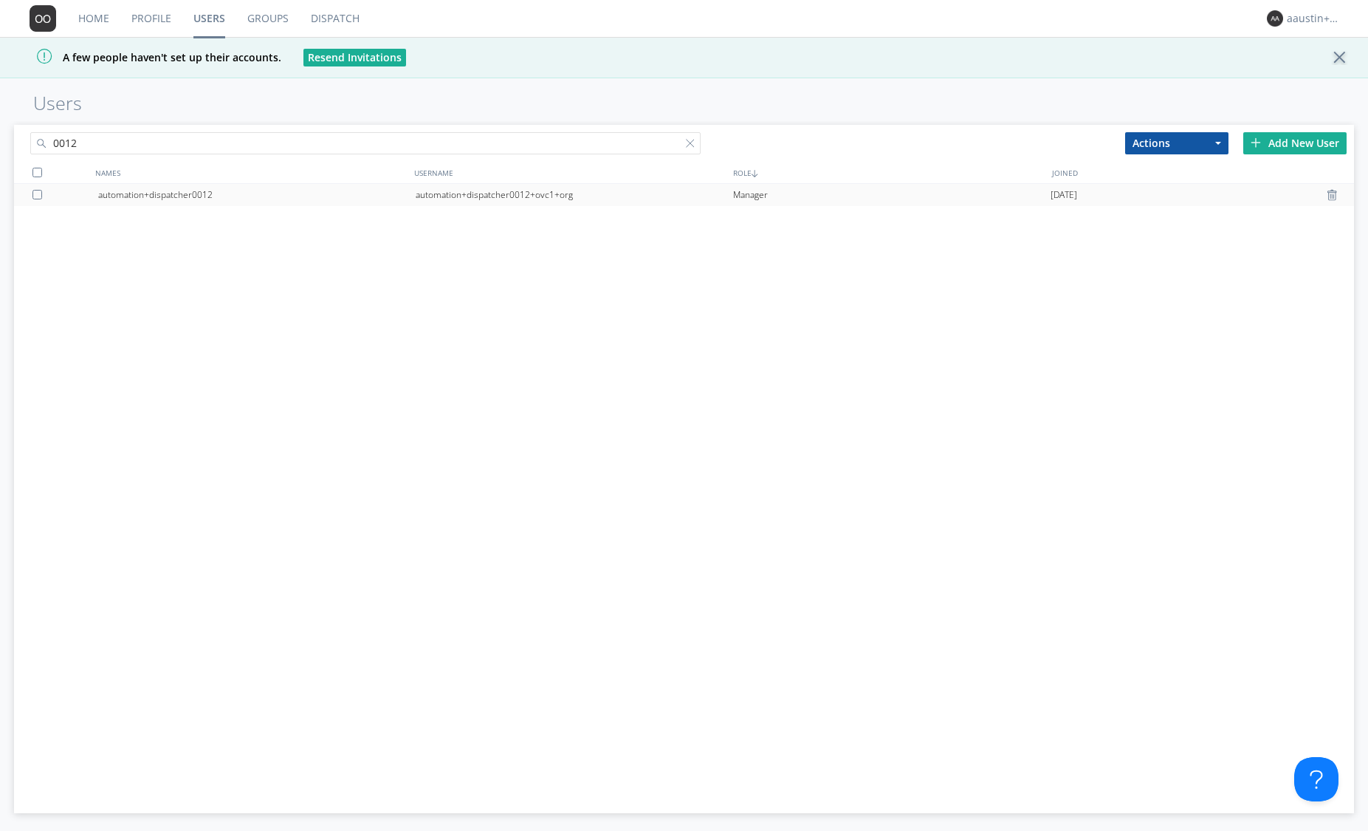
type input "0012"
click at [396, 188] on div "automation+dispatcher0012" at bounding box center [256, 195] width 317 height 22
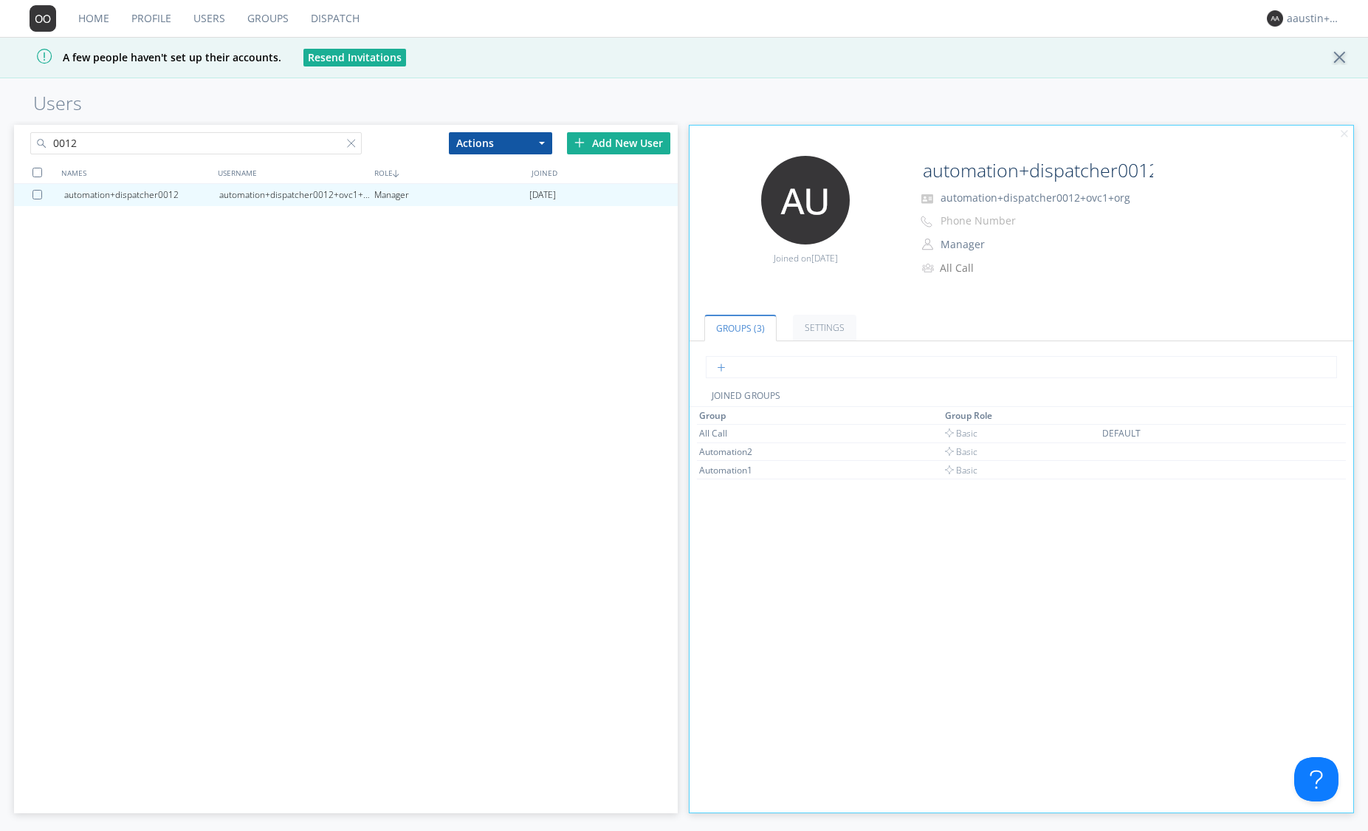
click at [727, 363] on input "text" at bounding box center [1021, 367] width 631 height 22
type input "Bus1"
click at [772, 467] on div "Automation1" at bounding box center [754, 470] width 111 height 13
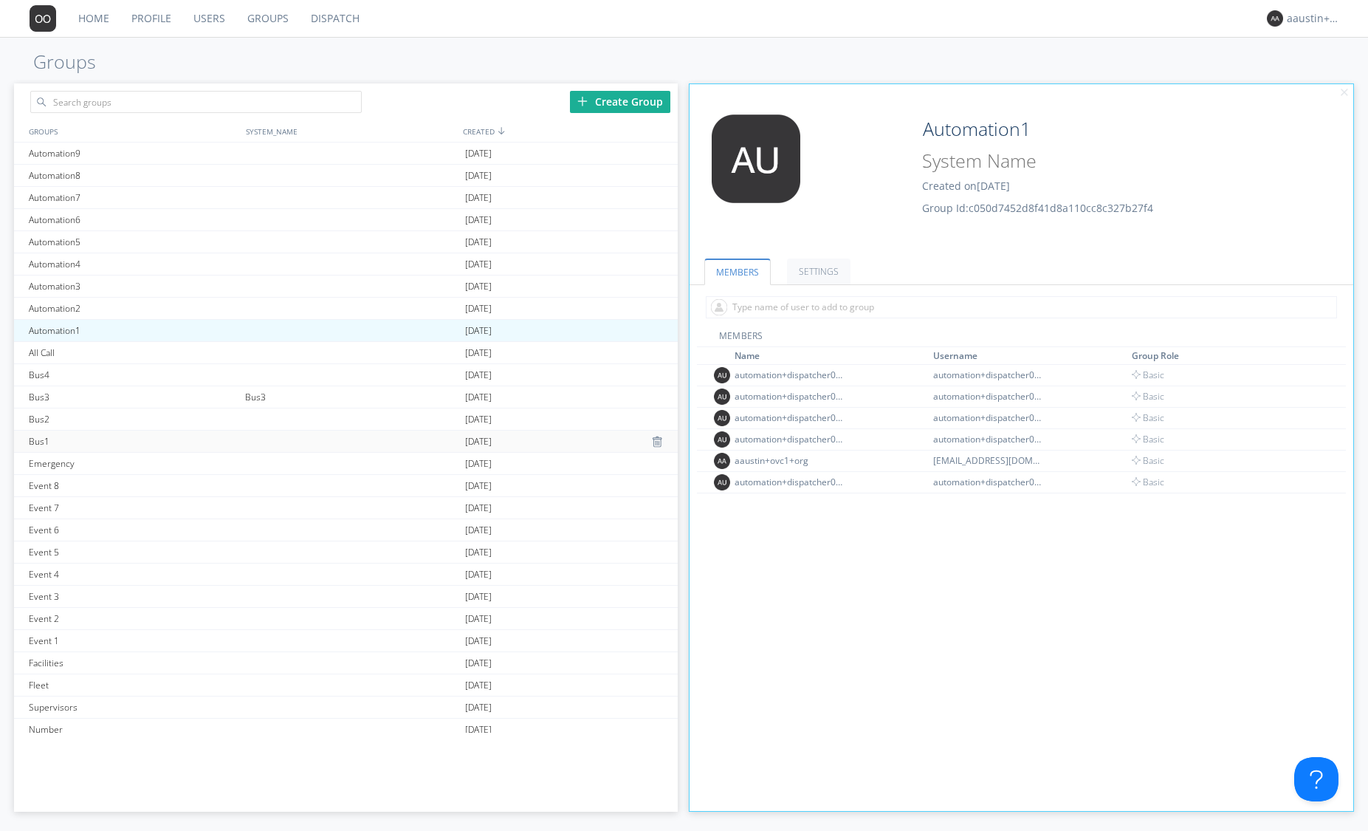
click at [182, 436] on div "Bus1" at bounding box center [133, 440] width 216 height 21
type input "Bus1"
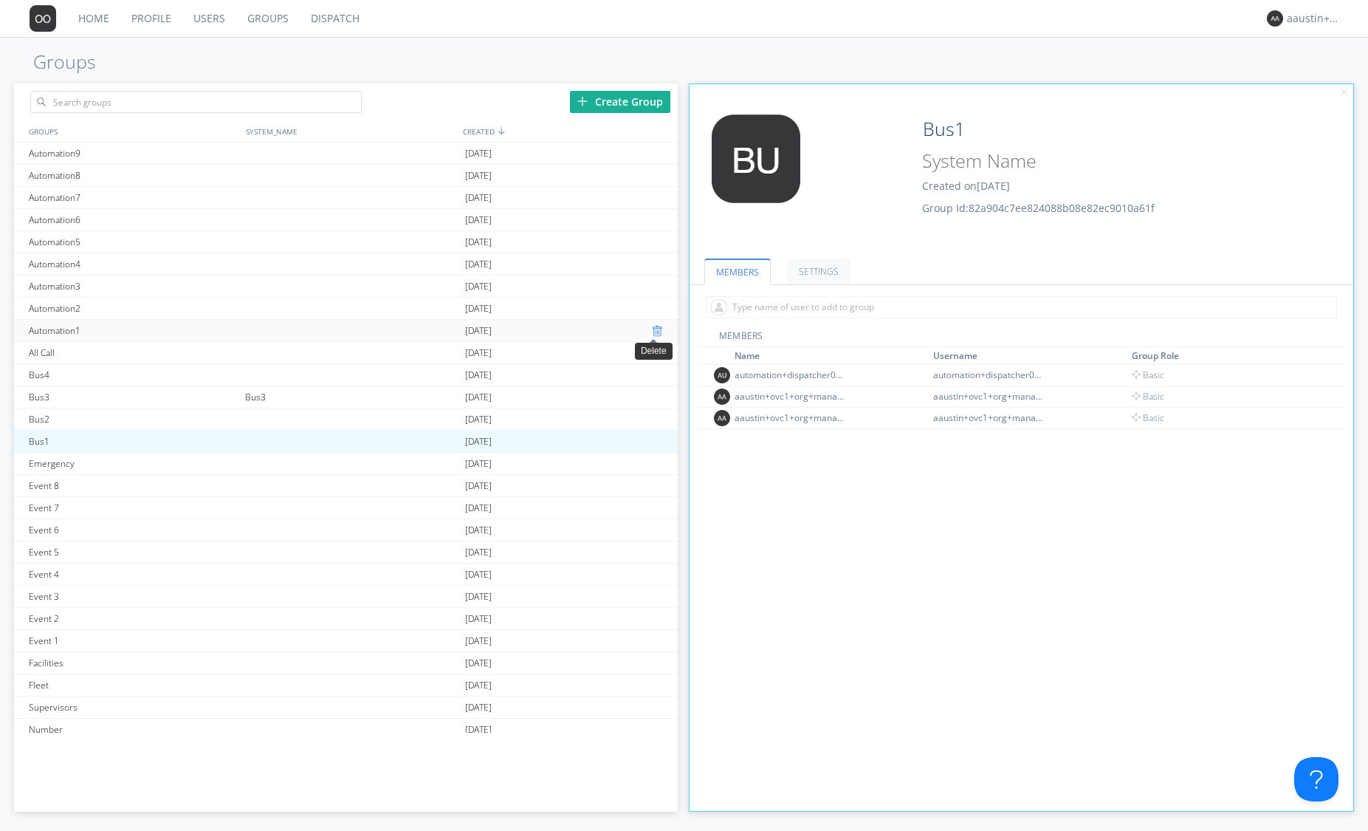
drag, startPoint x: 679, startPoint y: 337, endPoint x: 645, endPoint y: 330, distance: 34.6
click at [645, 330] on div "Create Group GROUPS SYSTEM_NAME CREATED Automation9 2025-07-09 Automation8 2025…" at bounding box center [684, 444] width 1341 height 729
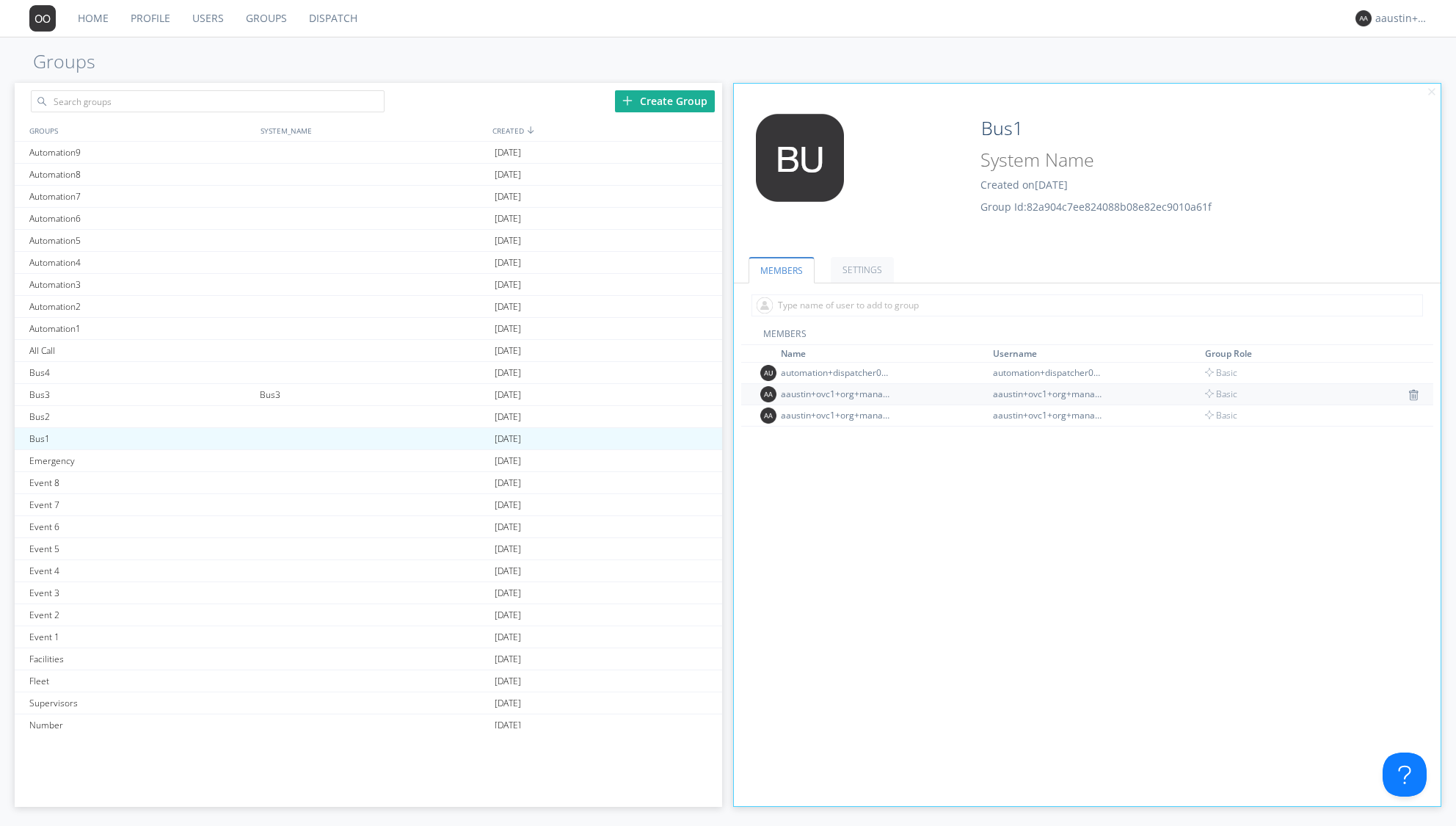
click at [1028, 392] on div "aaustin+ovc1+org+manager2" at bounding box center [1048, 394] width 110 height 13
click at [873, 413] on div "aaustin+ovc1+org+manager" at bounding box center [836, 414] width 110 height 13
click at [832, 375] on div "automation+dispatcher0010" at bounding box center [836, 372] width 110 height 13
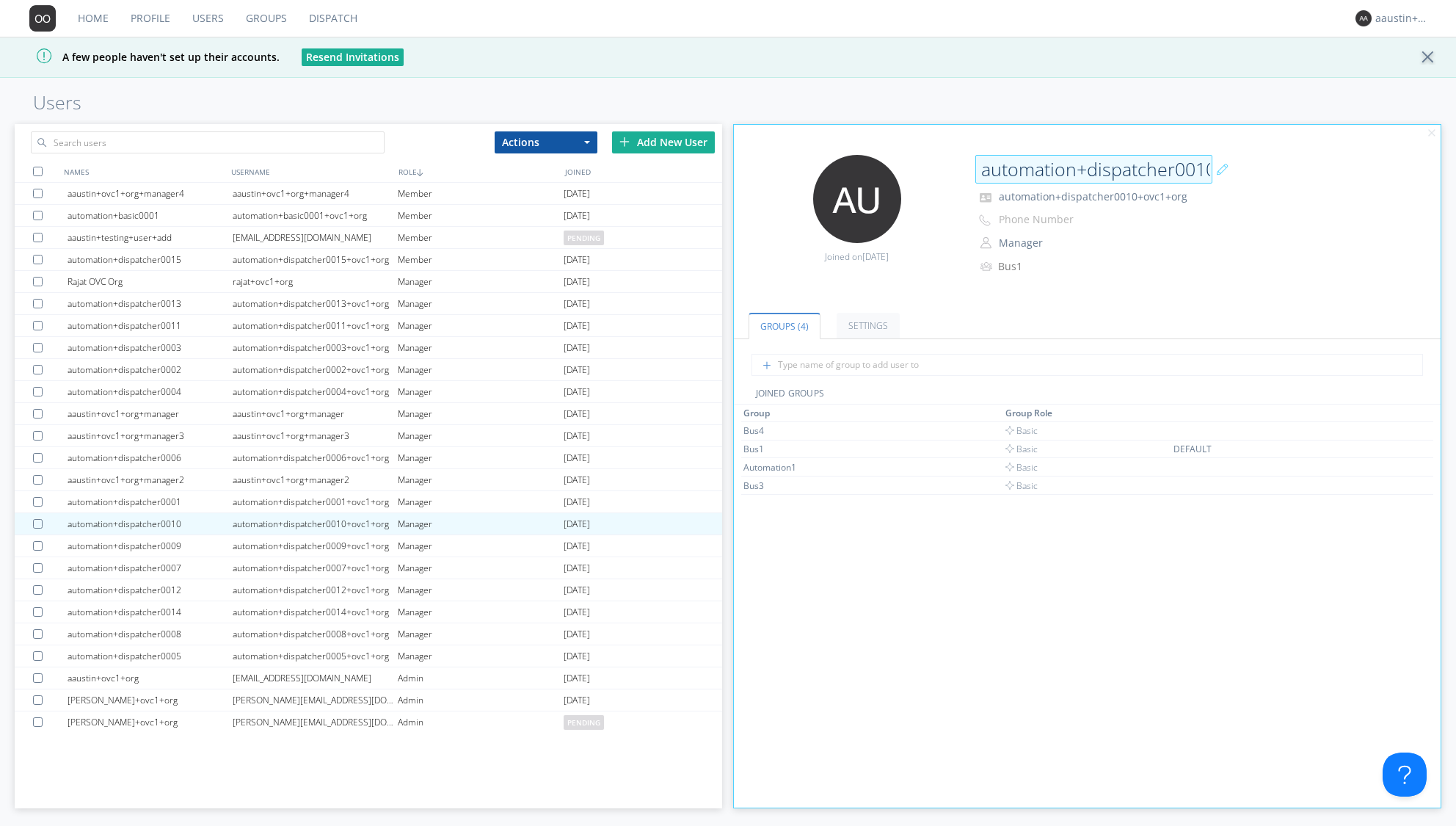
scroll to position [0, 6]
